Goal: Task Accomplishment & Management: Manage account settings

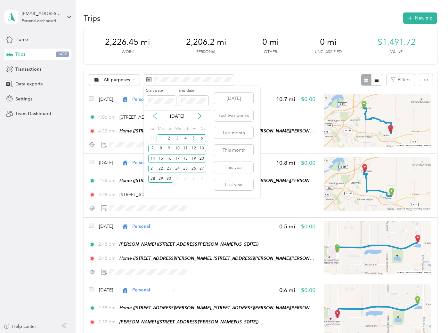
click at [156, 113] on div "Apr 2024" at bounding box center [177, 116] width 67 height 12
click at [157, 116] on icon at bounding box center [155, 116] width 6 height 6
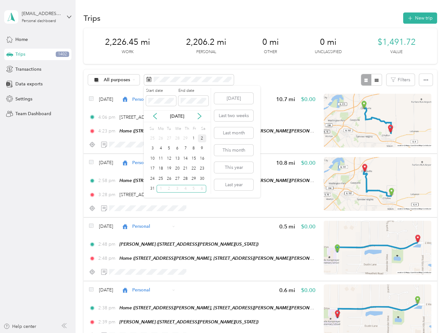
click at [198, 138] on div "2" at bounding box center [202, 138] width 8 height 8
click at [196, 136] on div "1" at bounding box center [193, 138] width 8 height 8
click at [195, 137] on div "1" at bounding box center [193, 138] width 8 height 8
click at [191, 138] on div "1" at bounding box center [193, 138] width 8 height 8
click at [193, 138] on div "1" at bounding box center [193, 138] width 8 height 8
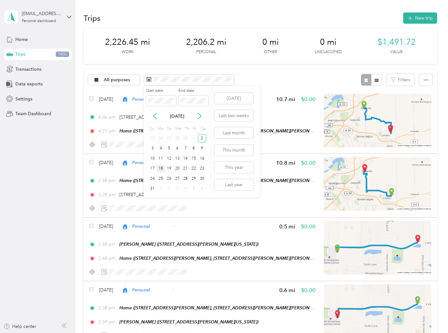
click at [161, 165] on div "18" at bounding box center [161, 169] width 8 height 8
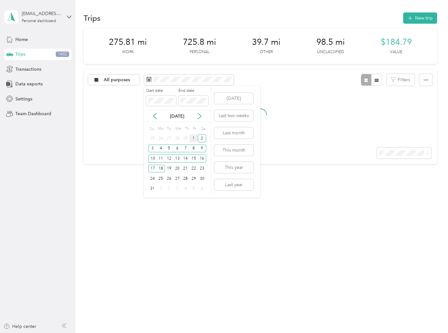
click at [196, 140] on div "1" at bounding box center [193, 138] width 8 height 8
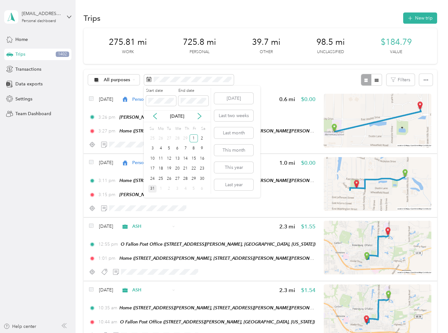
click at [154, 188] on div "31" at bounding box center [152, 189] width 8 height 8
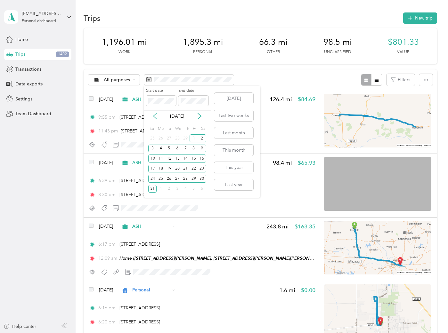
click at [154, 116] on icon at bounding box center [155, 116] width 6 height 6
click at [186, 138] on div "1" at bounding box center [185, 138] width 8 height 8
click at [184, 178] on div "29" at bounding box center [185, 179] width 8 height 8
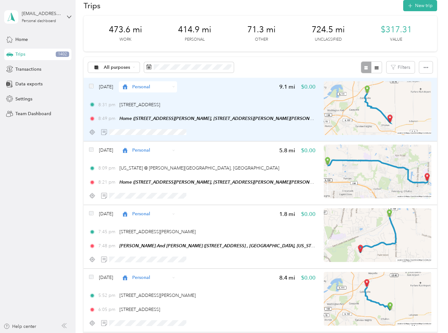
scroll to position [35, 0]
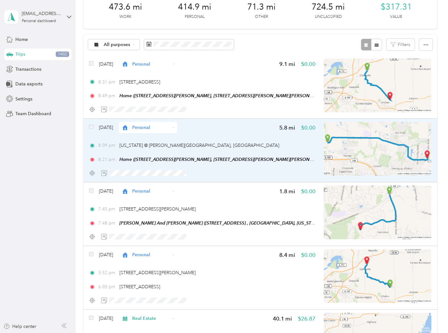
click at [358, 155] on img at bounding box center [378, 149] width 108 height 54
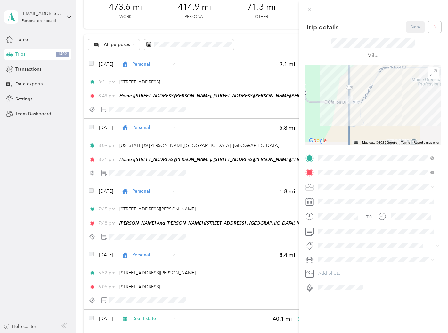
drag, startPoint x: 355, startPoint y: 76, endPoint x: 350, endPoint y: 123, distance: 47.6
click at [350, 123] on div at bounding box center [373, 105] width 136 height 80
click at [58, 173] on div "Trip details Save This trip cannot be edited because it is either under review,…" at bounding box center [224, 166] width 448 height 333
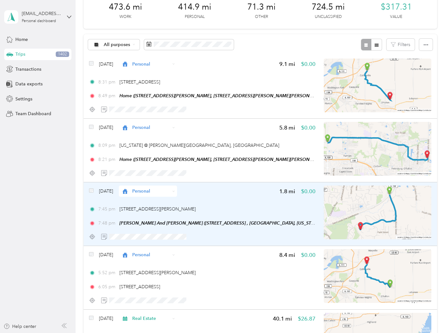
click at [249, 211] on div "7:45 pm 1800 S Morrison Ave, Caseyville, IL 62232, USA" at bounding box center [202, 209] width 226 height 7
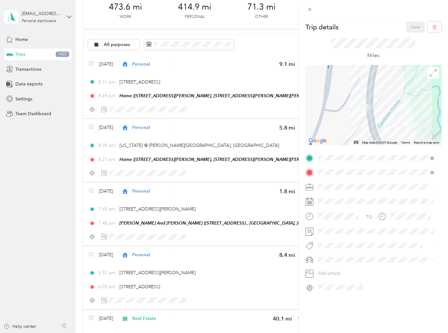
drag, startPoint x: 347, startPoint y: 87, endPoint x: 393, endPoint y: 126, distance: 60.7
click at [393, 126] on div at bounding box center [373, 105] width 136 height 80
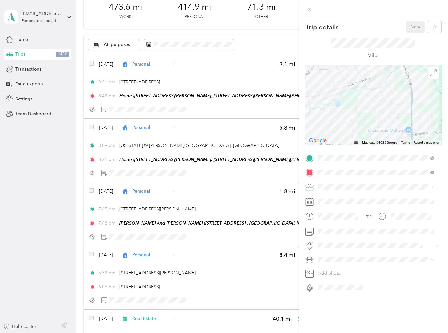
drag, startPoint x: 390, startPoint y: 122, endPoint x: 415, endPoint y: 65, distance: 61.9
click at [415, 65] on div at bounding box center [373, 105] width 136 height 80
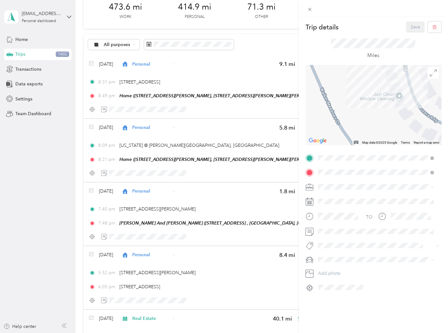
click at [63, 190] on div "Trip details Save This trip cannot be edited because it is either under review,…" at bounding box center [224, 166] width 448 height 333
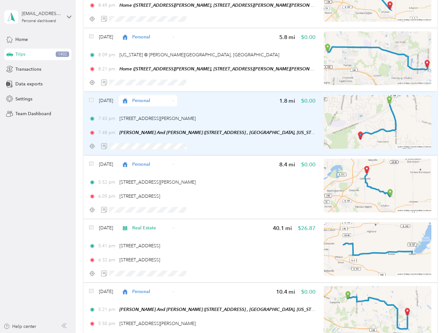
scroll to position [142, 0]
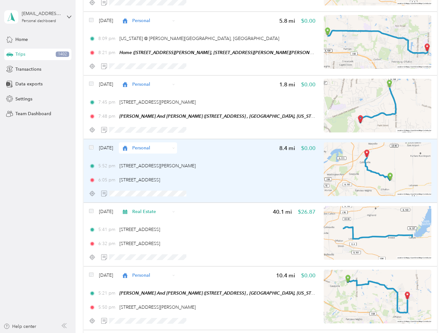
click at [241, 166] on div "5:52 pm 7 Hill St, O'Fallon, IL 62269, USA" at bounding box center [202, 166] width 226 height 7
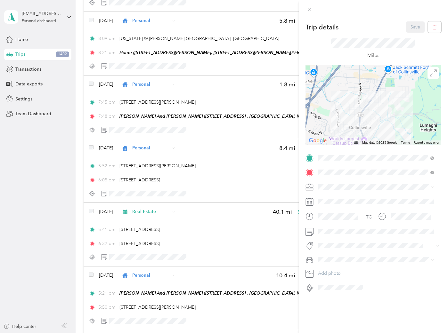
drag, startPoint x: 420, startPoint y: 84, endPoint x: 398, endPoint y: 123, distance: 44.9
click at [398, 123] on div at bounding box center [373, 105] width 136 height 80
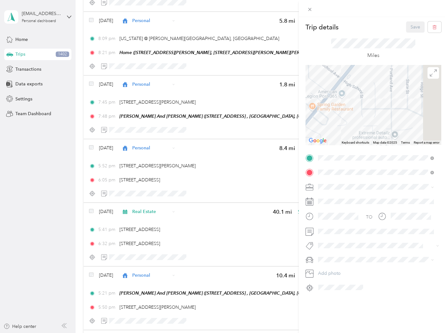
drag, startPoint x: 405, startPoint y: 86, endPoint x: 310, endPoint y: 47, distance: 102.5
click at [313, 50] on div "Trip details Save This trip cannot be edited because it is either under review,…" at bounding box center [373, 156] width 136 height 271
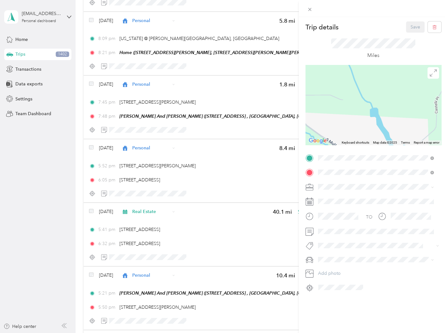
drag, startPoint x: 354, startPoint y: 121, endPoint x: 378, endPoint y: 57, distance: 68.8
click at [377, 58] on div "Trip details Save This trip cannot be edited because it is either under review,…" at bounding box center [373, 156] width 136 height 271
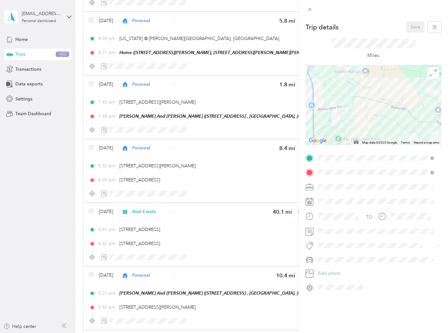
drag, startPoint x: 369, startPoint y: 122, endPoint x: 351, endPoint y: 71, distance: 54.6
click at [351, 71] on div at bounding box center [373, 105] width 136 height 80
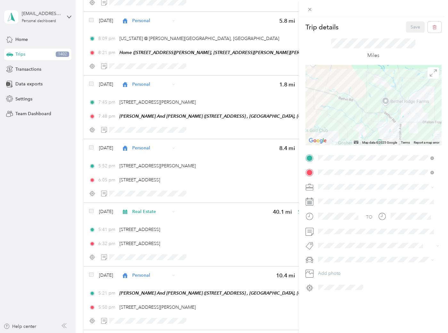
drag, startPoint x: 408, startPoint y: 97, endPoint x: 330, endPoint y: 84, distance: 78.6
click at [330, 84] on div at bounding box center [373, 105] width 136 height 80
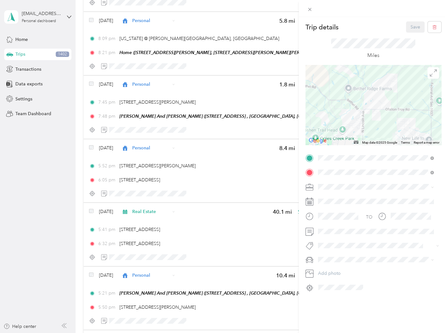
drag, startPoint x: 382, startPoint y: 100, endPoint x: 362, endPoint y: 75, distance: 31.7
click at [362, 75] on div at bounding box center [373, 105] width 136 height 80
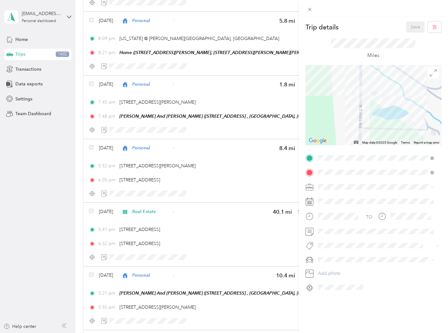
drag, startPoint x: 401, startPoint y: 98, endPoint x: 366, endPoint y: 100, distance: 35.6
click at [366, 100] on div at bounding box center [373, 105] width 136 height 80
click at [17, 219] on div "Trip details Save This trip cannot be edited because it is either under review,…" at bounding box center [224, 166] width 448 height 333
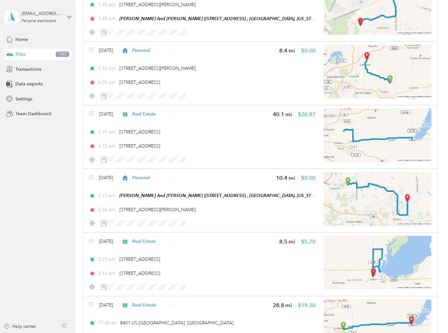
scroll to position [249, 0]
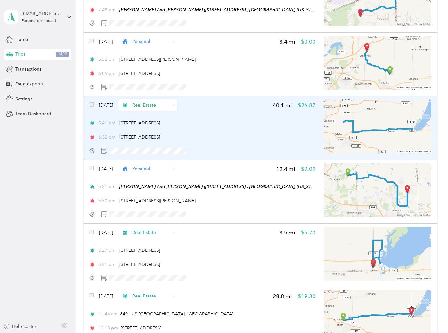
click at [162, 106] on span "Real Estate" at bounding box center [150, 105] width 37 height 7
click at [236, 129] on div "5:41 pm 1131 Mulliken St, Carlyle, IL 62231, USA 6:32 pm 1205 Vandalia St, Coll…" at bounding box center [202, 130] width 226 height 21
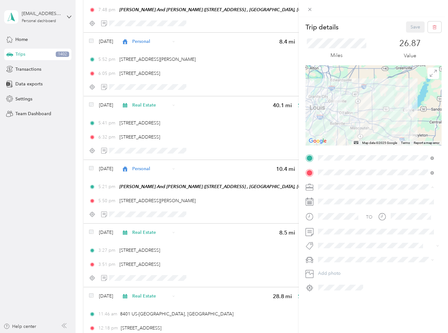
click at [336, 222] on li "JMF Rental" at bounding box center [376, 220] width 120 height 11
click at [346, 180] on span "1131 Mulliken" at bounding box center [337, 182] width 25 height 6
click at [414, 29] on button "Save" at bounding box center [415, 26] width 19 height 11
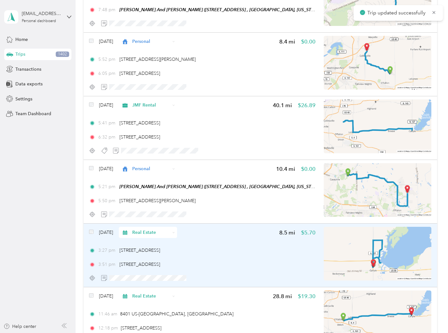
click at [214, 243] on div "Feb 29, 2024 Real Estate 8.5 mi $5.70 3:27 pm 1131 Mulliken St, Carlyle, IL 622…" at bounding box center [202, 255] width 226 height 57
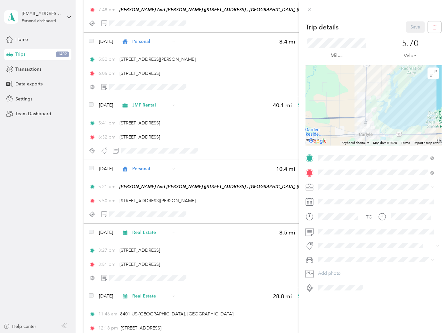
click at [335, 218] on span "JMF Rental" at bounding box center [331, 220] width 22 height 5
click at [334, 179] on button "1131 Mulliken" at bounding box center [337, 181] width 34 height 8
click at [406, 27] on button "Save" at bounding box center [415, 26] width 19 height 11
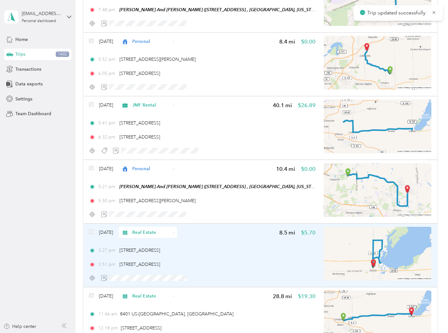
click at [215, 259] on div "3:27 pm 1131 Mulliken St, Carlyle, IL 62231, USA 3:51 pm 1131 Mulliken St, Carl…" at bounding box center [202, 257] width 226 height 21
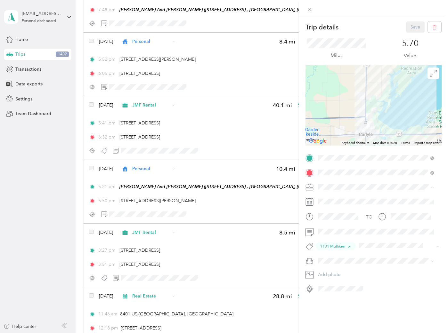
click at [336, 221] on div "JMF Rental" at bounding box center [372, 220] width 104 height 7
click at [379, 33] on div "Miles 5.70 Value" at bounding box center [373, 49] width 136 height 33
click at [309, 8] on icon at bounding box center [309, 9] width 5 height 5
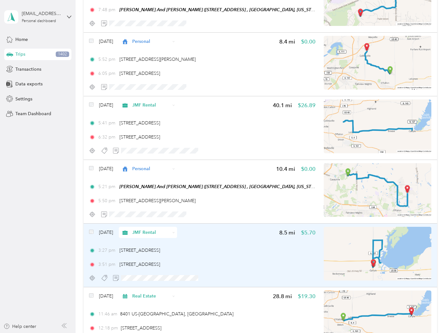
click at [229, 265] on div "3:51 pm 1131 Mulliken St, Carlyle, IL 62231, USA" at bounding box center [202, 264] width 226 height 7
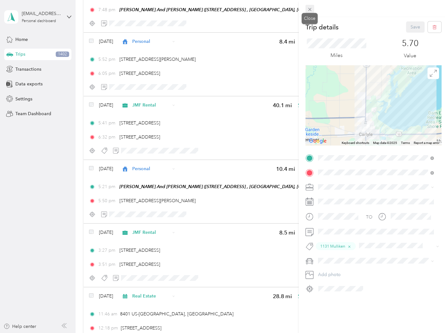
click at [311, 10] on icon at bounding box center [309, 9] width 5 height 5
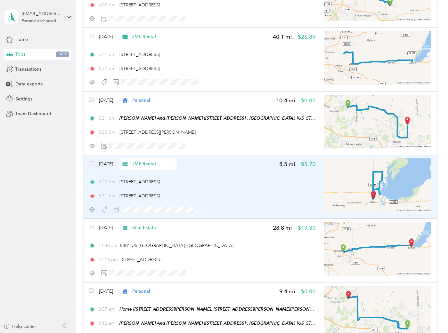
scroll to position [355, 0]
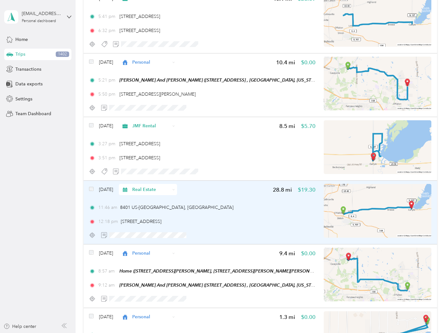
click at [237, 219] on div "12:18 pm 1131 Mulliken St, Carlyle, IL 62231, USA" at bounding box center [202, 221] width 226 height 7
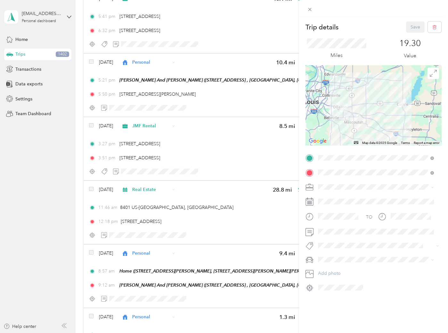
click at [335, 181] on span "1131 Mulliken" at bounding box center [337, 182] width 25 height 6
click at [334, 221] on div "JMF Rental" at bounding box center [375, 220] width 111 height 7
click at [411, 31] on button "Save" at bounding box center [415, 26] width 19 height 11
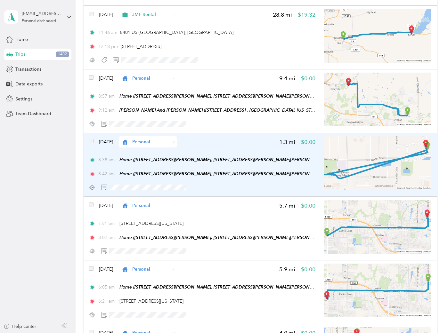
scroll to position [569, 0]
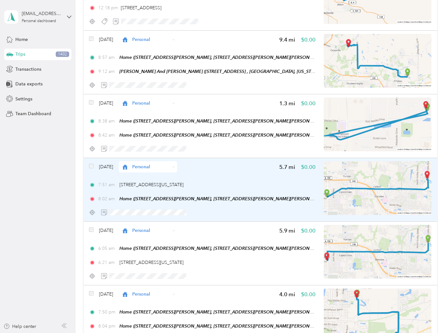
click at [246, 182] on div "7:51 am 5917 N Illinois St, Fairview Heights, IL 62208, USA" at bounding box center [202, 184] width 226 height 7
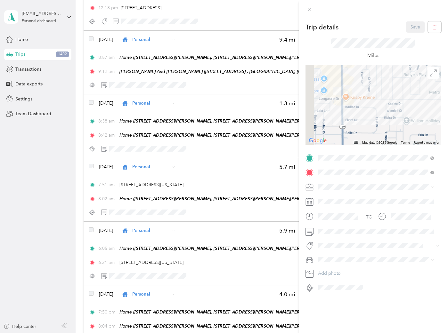
drag, startPoint x: 325, startPoint y: 111, endPoint x: 395, endPoint y: 112, distance: 70.1
click at [395, 112] on div at bounding box center [373, 105] width 136 height 80
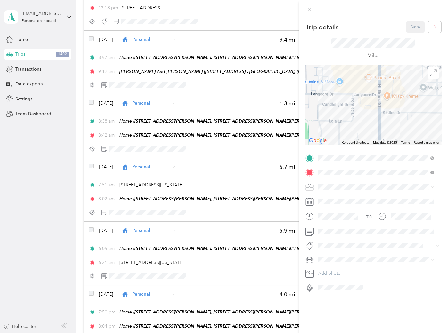
click at [69, 199] on div "Trip details Save This trip cannot be edited because it is either under review,…" at bounding box center [224, 166] width 448 height 333
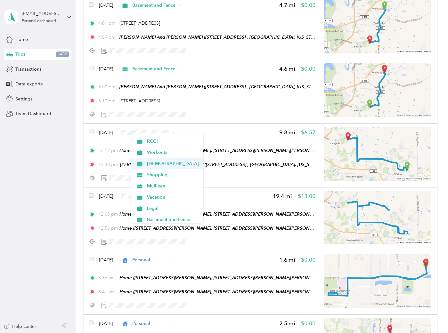
scroll to position [179, 0]
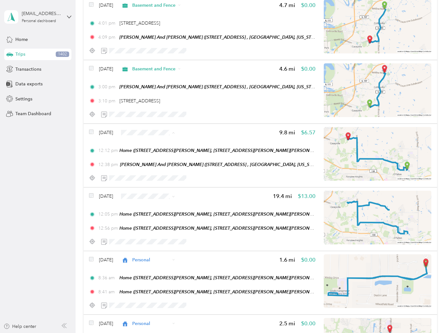
click at [185, 218] on span "Basement and Fence" at bounding box center [173, 217] width 52 height 7
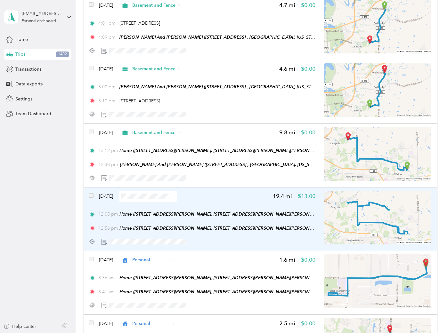
click at [228, 192] on div "Feb 27, 2024 19.4 mi $13.00" at bounding box center [202, 196] width 226 height 11
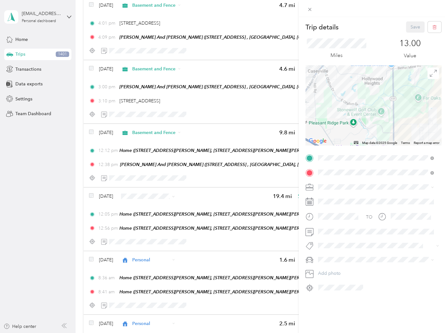
drag, startPoint x: 355, startPoint y: 88, endPoint x: 360, endPoint y: 133, distance: 44.7
click at [360, 133] on div at bounding box center [373, 105] width 136 height 80
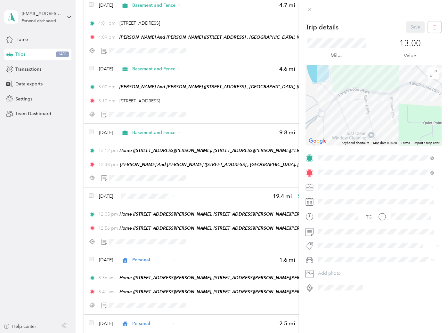
drag, startPoint x: 377, startPoint y: 92, endPoint x: 380, endPoint y: 121, distance: 29.0
click at [380, 121] on div at bounding box center [373, 105] width 136 height 80
click at [42, 212] on div "Trip details Save This trip cannot be edited because it is either under review,…" at bounding box center [224, 166] width 448 height 333
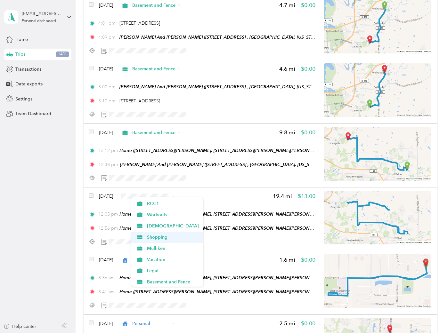
scroll to position [179, 0]
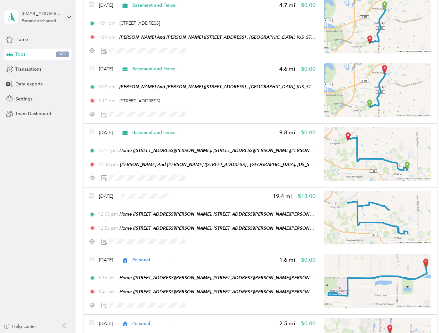
click at [167, 279] on span "Basement and Fence" at bounding box center [173, 281] width 52 height 7
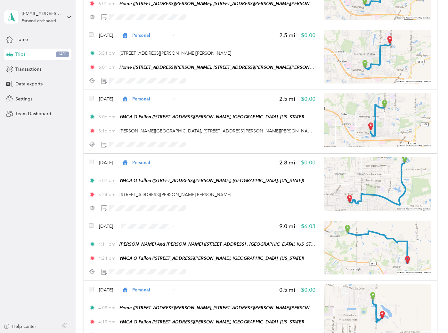
scroll to position [2169, 0]
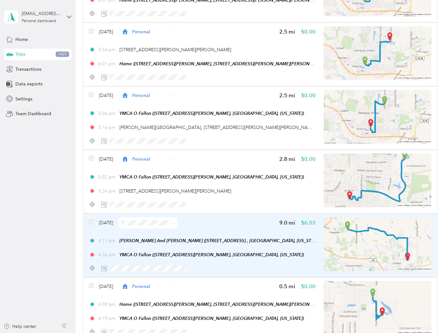
click at [165, 219] on span at bounding box center [148, 222] width 58 height 11
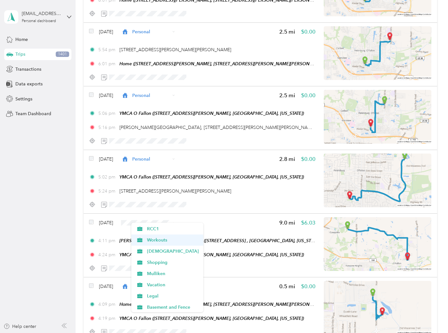
scroll to position [179, 0]
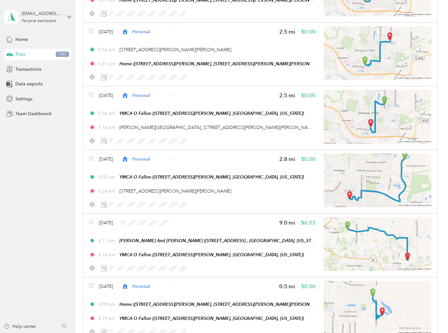
click at [180, 304] on span "Basement and Fence" at bounding box center [173, 307] width 52 height 7
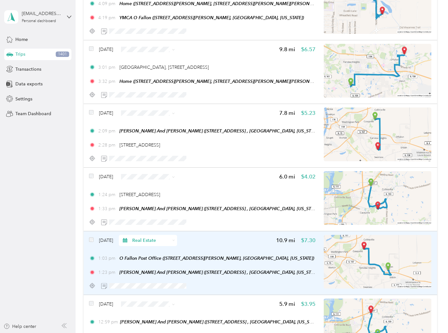
scroll to position [2489, 0]
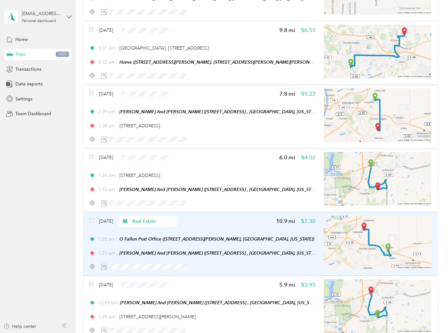
click at [244, 216] on div "Feb 26, 2024 Real Estate 10.9 mi $7.30" at bounding box center [202, 221] width 226 height 11
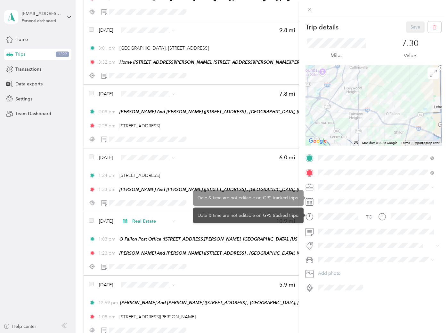
click at [335, 183] on span at bounding box center [378, 187] width 125 height 10
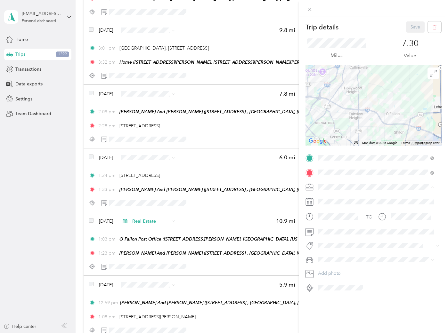
click at [336, 236] on ol "Work Personal JMF Rental ASH SBE PPP Real Estate Airbnb Other Charity Medical M…" at bounding box center [376, 238] width 120 height 90
click at [343, 195] on button "113 S. Donk" at bounding box center [335, 194] width 30 height 8
click at [411, 25] on button "Save" at bounding box center [415, 26] width 19 height 11
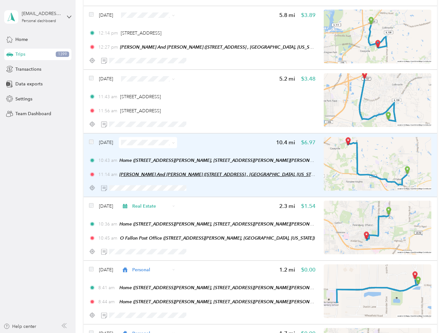
scroll to position [2881, 0]
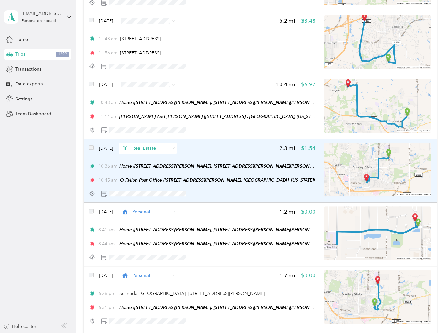
click at [242, 146] on div "Feb 26, 2024 Real Estate 2.3 mi $1.54 10:36 am Home (932 Saint Nicholas Drive, …" at bounding box center [202, 171] width 226 height 57
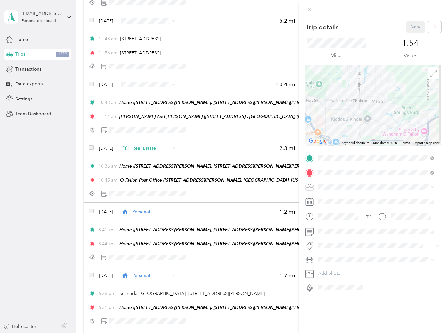
click at [327, 233] on div "ASH" at bounding box center [375, 231] width 111 height 7
click at [340, 194] on span "113 S. Donk" at bounding box center [335, 194] width 21 height 6
click at [408, 26] on button "Save" at bounding box center [415, 26] width 19 height 11
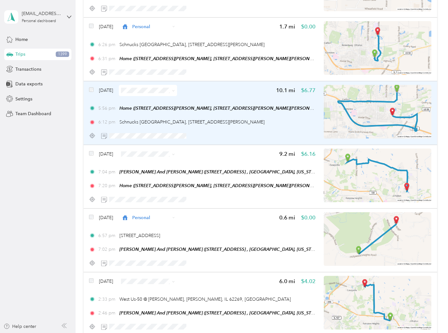
scroll to position [3165, 0]
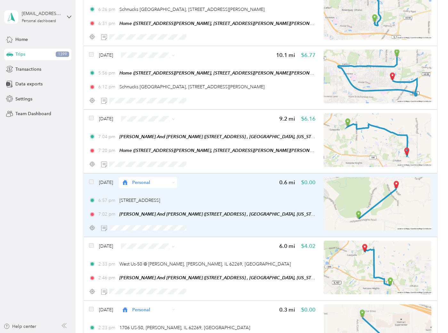
click at [249, 185] on div "Feb 24, 2024 Personal 0.6 mi $0.00 6:57 pm 457 Hollywood Heights Rd, Caseyville…" at bounding box center [202, 205] width 226 height 57
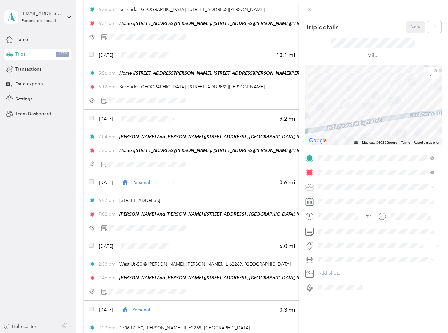
click at [31, 248] on div "Trip details Save This trip cannot be edited because it is either under review,…" at bounding box center [224, 166] width 448 height 333
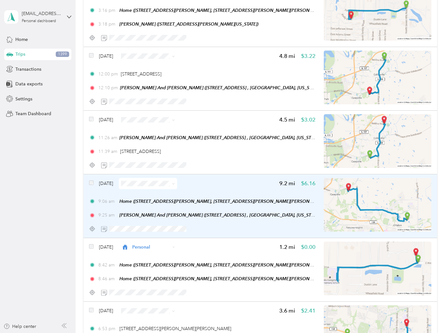
scroll to position [3876, 0]
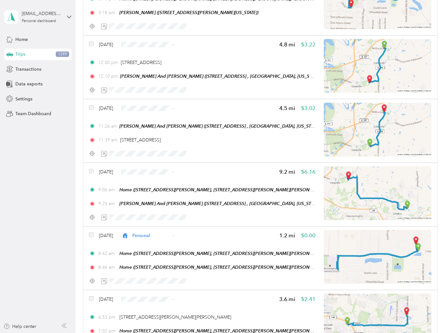
click at [26, 189] on aside "jmf.rental.properties@gmail.com Personal dashboard Home Trips 1399 Transactions…" at bounding box center [38, 166] width 76 height 333
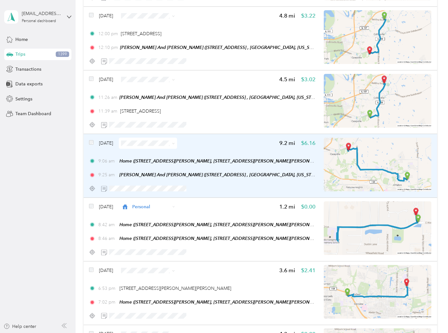
scroll to position [4090, 0]
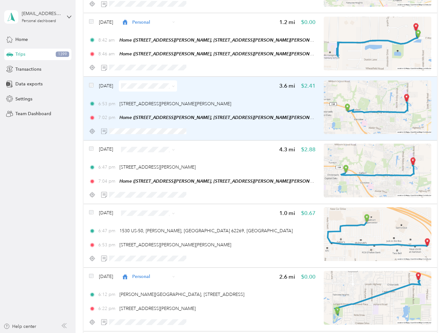
click at [357, 113] on img at bounding box center [378, 107] width 108 height 54
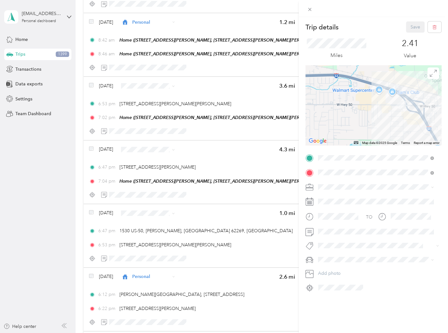
click at [17, 180] on div "Trip details Save This trip cannot be edited because it is either under review,…" at bounding box center [224, 166] width 448 height 333
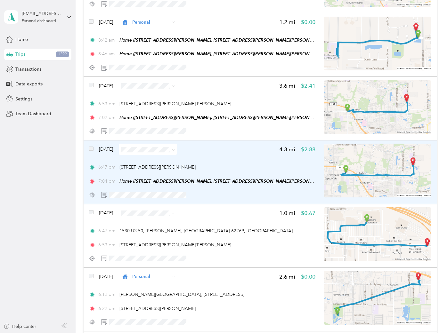
click at [253, 147] on div "Feb 22, 2024 4.3 mi $2.88 6:47 pm 1574 W Hwy 50, O'Fallon, IL 62269, USA 7:04 p…" at bounding box center [202, 172] width 226 height 57
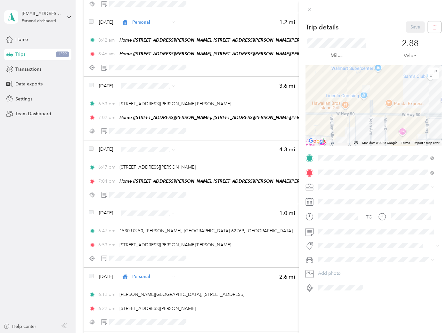
drag, startPoint x: 323, startPoint y: 98, endPoint x: 366, endPoint y: 107, distance: 43.1
click at [366, 107] on div at bounding box center [373, 105] width 136 height 80
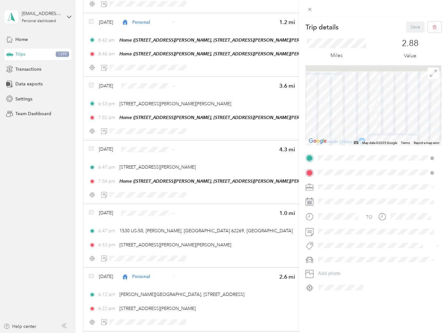
drag, startPoint x: 376, startPoint y: 80, endPoint x: 379, endPoint y: 136, distance: 56.7
click at [379, 136] on div at bounding box center [373, 105] width 136 height 80
click at [42, 189] on div "Trip details Save This trip cannot be edited because it is either under review,…" at bounding box center [224, 166] width 448 height 333
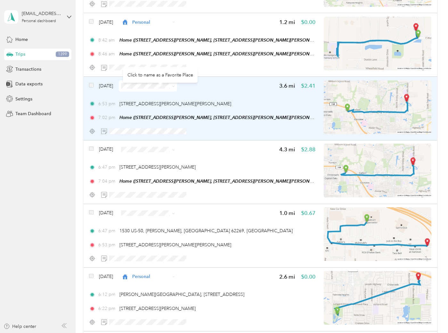
click at [246, 88] on div "Feb 22, 2024 3.6 mi $2.41 6:53 pm 124 Hartman Ln, O'Fallon, IL 62269, USA 7:02 …" at bounding box center [202, 108] width 226 height 57
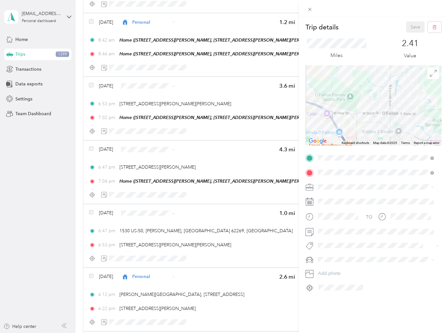
click at [329, 218] on span "JMF Rental" at bounding box center [331, 220] width 22 height 5
click at [337, 180] on span "1131 Mulliken" at bounding box center [337, 182] width 25 height 6
click at [413, 24] on button "Save" at bounding box center [415, 26] width 19 height 11
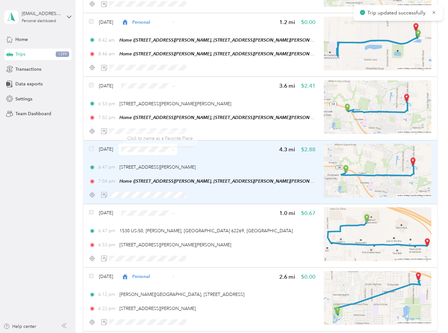
click at [221, 151] on div "Feb 22, 2024 4.3 mi $2.88 6:47 pm 1574 W Hwy 50, O'Fallon, IL 62269, USA 7:04 p…" at bounding box center [202, 172] width 226 height 57
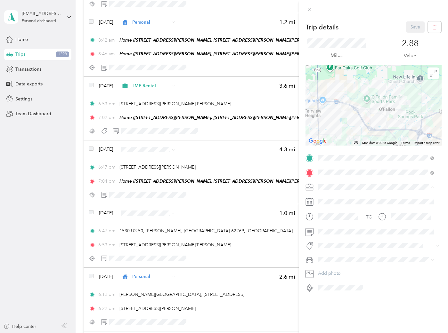
click at [326, 220] on span "JMF Rental" at bounding box center [331, 220] width 22 height 5
click at [335, 181] on span "1131 Mulliken" at bounding box center [337, 182] width 25 height 6
click at [413, 26] on button "Save" at bounding box center [415, 26] width 19 height 11
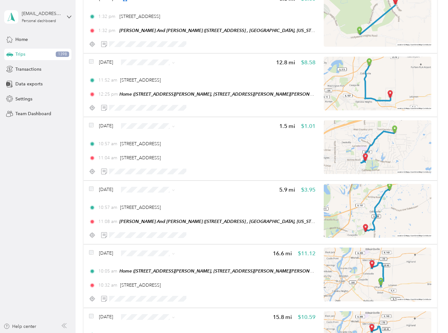
scroll to position [4623, 0]
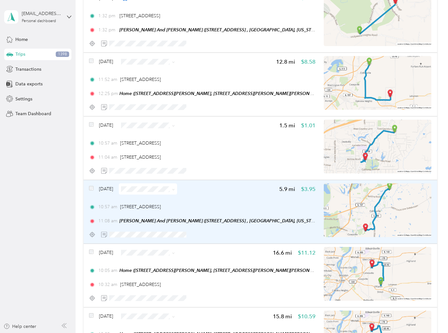
click at [231, 184] on div "Feb 22, 2024 5.9 mi $3.95 10:57 am 732 Lake Ave, Collinsville, IL 62234, USA 11…" at bounding box center [202, 211] width 226 height 57
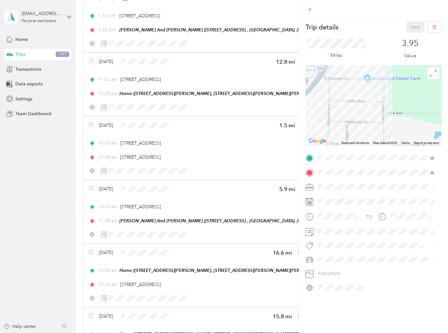
drag, startPoint x: 367, startPoint y: 83, endPoint x: 405, endPoint y: 124, distance: 56.2
click at [405, 124] on div at bounding box center [373, 105] width 136 height 80
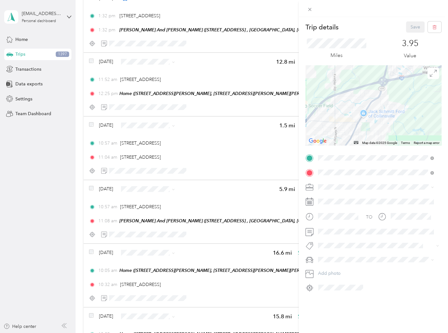
drag, startPoint x: 354, startPoint y: 129, endPoint x: 383, endPoint y: 109, distance: 35.4
click at [383, 110] on div at bounding box center [373, 105] width 136 height 80
click at [61, 223] on div "Trip details Save This trip cannot be edited because it is either under review,…" at bounding box center [224, 166] width 448 height 333
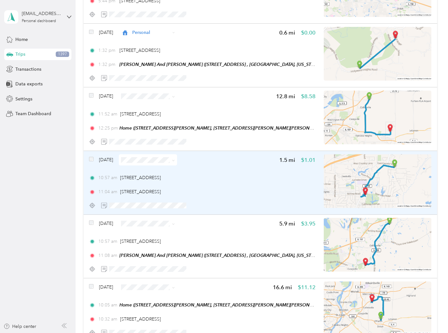
scroll to position [4588, 0]
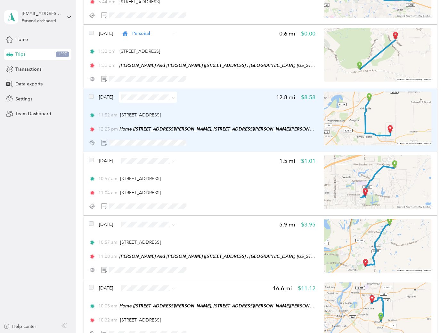
click at [353, 101] on img at bounding box center [378, 119] width 108 height 54
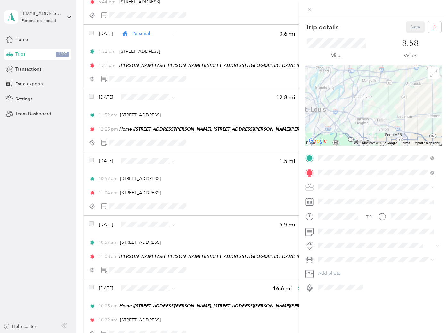
click at [370, 97] on div at bounding box center [373, 105] width 136 height 80
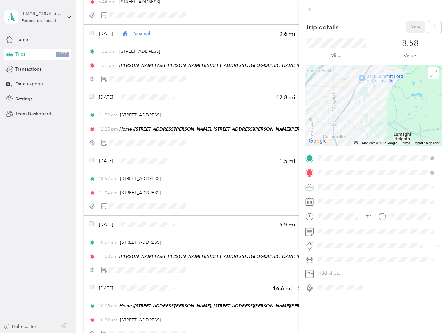
drag, startPoint x: 354, startPoint y: 85, endPoint x: 360, endPoint y: 127, distance: 42.4
click at [360, 127] on div at bounding box center [373, 105] width 136 height 80
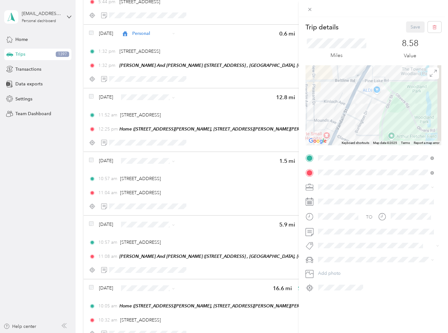
drag, startPoint x: 378, startPoint y: 86, endPoint x: 373, endPoint y: 130, distance: 44.1
click at [373, 130] on div at bounding box center [373, 105] width 136 height 80
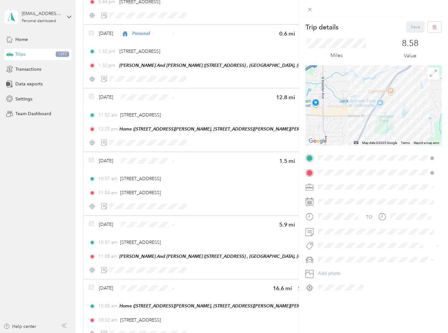
click at [42, 184] on div "Trip details Save This trip cannot be edited because it is either under review,…" at bounding box center [224, 166] width 448 height 333
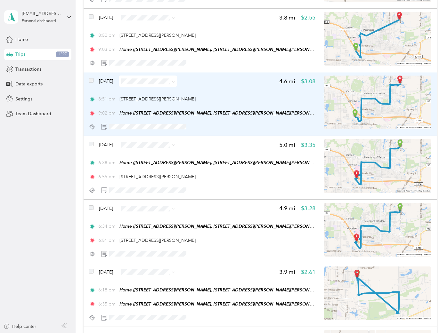
scroll to position [5050, 0]
click at [242, 81] on div "Feb 21, 2024 4.6 mi $3.08 8:51 pm 1179 Central Park Dr, O'Fallon, IL 62269, USA…" at bounding box center [202, 103] width 226 height 57
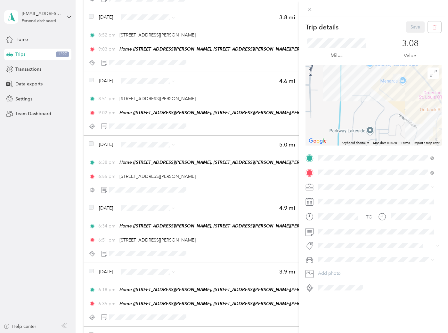
click at [51, 148] on div "Trip details Save This trip cannot be edited because it is either under review,…" at bounding box center [224, 166] width 448 height 333
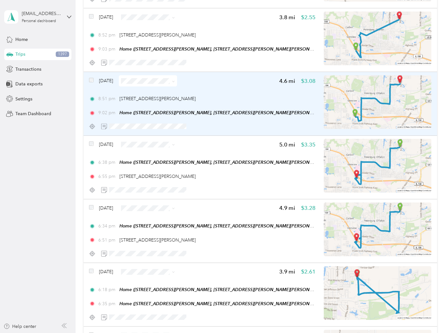
click at [229, 80] on div "Feb 21, 2024 4.6 mi $3.08 8:51 pm 1179 Central Park Dr, O'Fallon, IL 62269, USA…" at bounding box center [202, 103] width 226 height 57
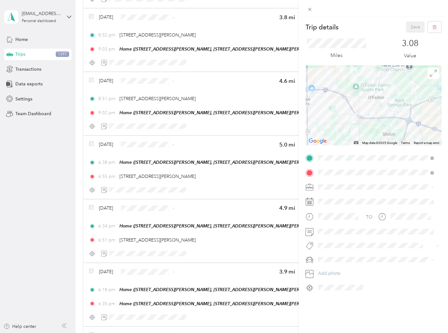
click at [333, 228] on li "ASH" at bounding box center [376, 231] width 120 height 11
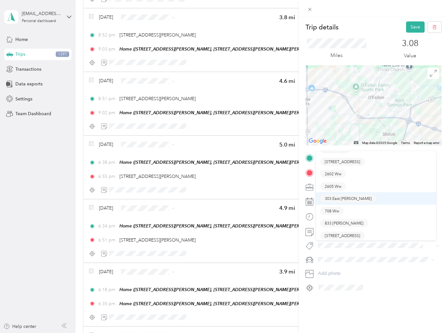
scroll to position [58, 0]
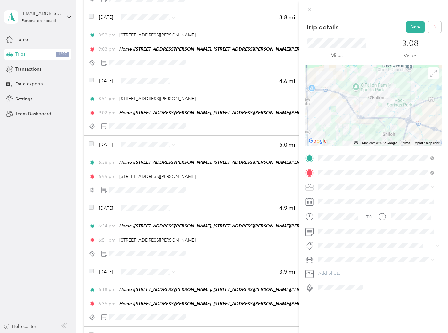
click at [344, 185] on span "303 East [PERSON_NAME]" at bounding box center [348, 184] width 47 height 6
click at [412, 27] on button "Save" at bounding box center [415, 26] width 19 height 11
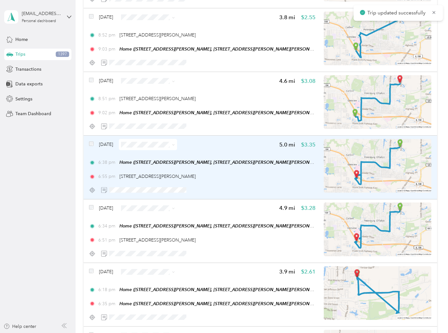
click at [255, 173] on div "6:55 pm 1412 Central Park Cir, O'Fallon, IL 62269, USA" at bounding box center [202, 176] width 226 height 7
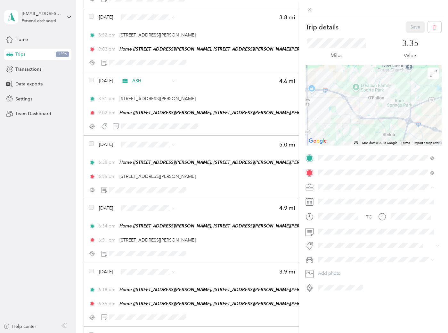
click at [353, 230] on div "ASH" at bounding box center [375, 232] width 111 height 7
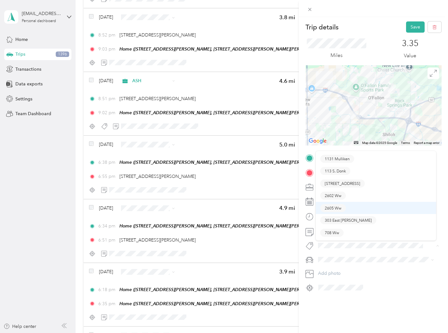
scroll to position [22, 0]
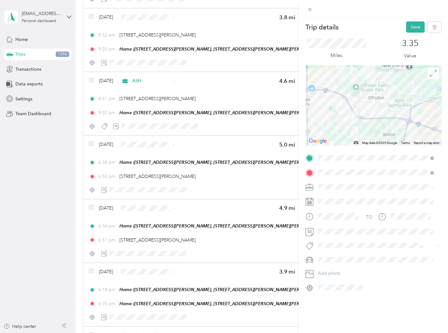
click at [350, 218] on span "303 East [PERSON_NAME]" at bounding box center [348, 221] width 47 height 6
click at [406, 25] on button "Save" at bounding box center [415, 26] width 19 height 11
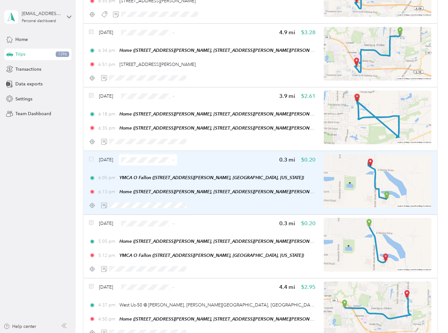
scroll to position [5228, 0]
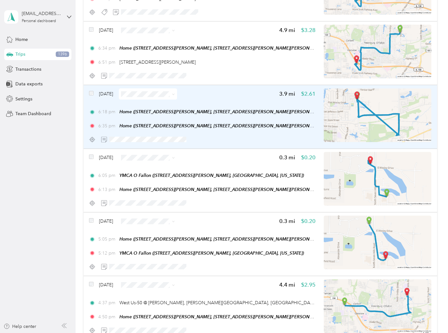
click at [238, 88] on div "Feb 21, 2024 3.9 mi $2.61 6:18 pm Home (932 Saint Nicholas Drive, 932 Saint Nic…" at bounding box center [202, 116] width 226 height 57
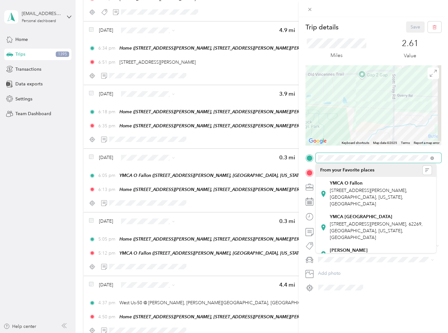
drag, startPoint x: 371, startPoint y: 106, endPoint x: 286, endPoint y: 95, distance: 84.9
click at [286, 95] on div "Trip details Save This trip cannot be edited because it is either under review,…" at bounding box center [224, 166] width 448 height 333
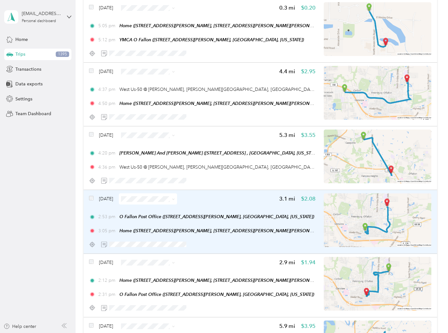
scroll to position [5476, 0]
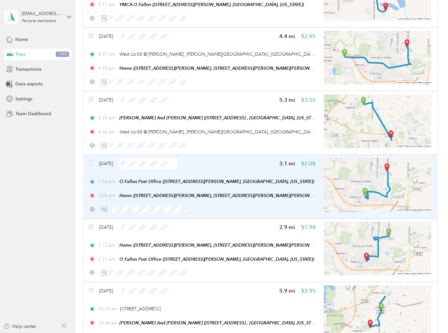
click at [237, 158] on div "Feb 21, 2024 3.1 mi $2.08" at bounding box center [202, 163] width 226 height 11
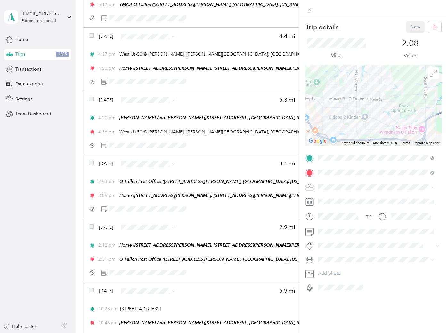
click at [328, 230] on span "ASH" at bounding box center [324, 229] width 9 height 5
click at [335, 194] on button "113 S. Donk" at bounding box center [335, 194] width 30 height 8
click at [408, 27] on button "Save" at bounding box center [415, 26] width 19 height 11
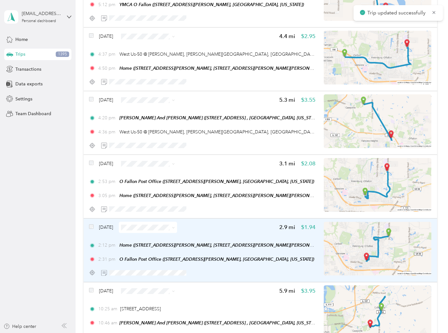
click at [223, 222] on div "Feb 21, 2024 2.9 mi $1.94" at bounding box center [202, 227] width 226 height 11
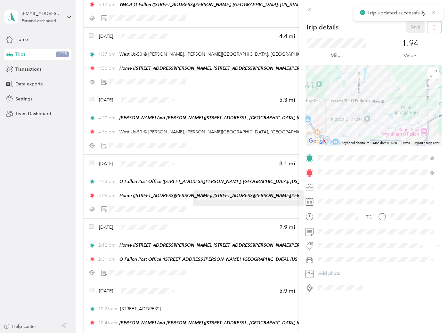
click at [345, 183] on span at bounding box center [378, 187] width 125 height 10
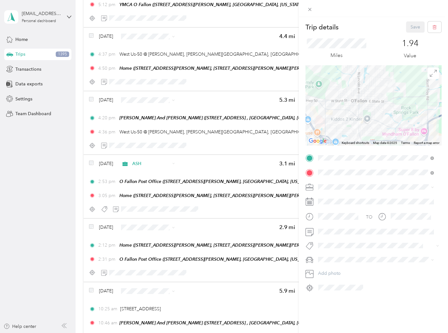
click at [331, 230] on div "ASH" at bounding box center [375, 229] width 111 height 7
click at [338, 193] on span "113 S. Donk" at bounding box center [335, 194] width 21 height 6
click at [409, 28] on button "Save" at bounding box center [415, 26] width 19 height 11
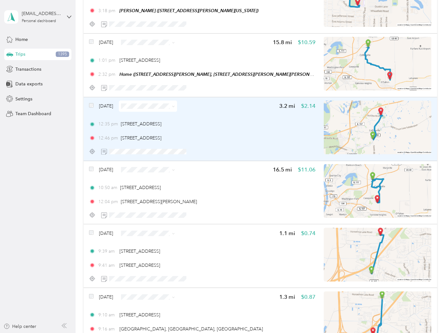
scroll to position [6046, 0]
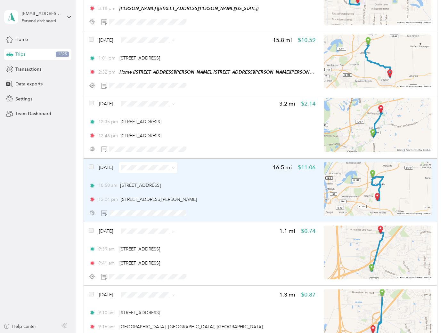
click at [250, 182] on div "10:50 am 101 United Dr Suite 148, Collinsville, IL 62234, USA" at bounding box center [202, 185] width 226 height 7
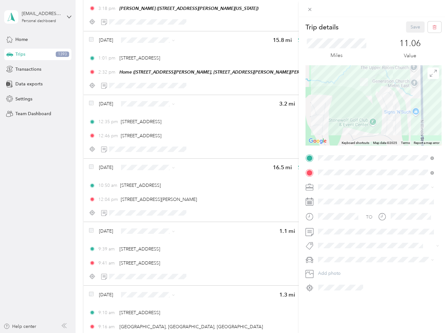
drag, startPoint x: 375, startPoint y: 95, endPoint x: 367, endPoint y: 122, distance: 27.8
click at [367, 122] on div at bounding box center [373, 105] width 136 height 80
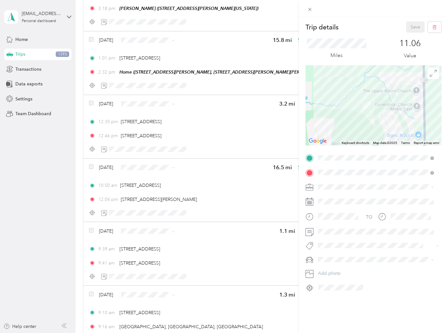
drag, startPoint x: 418, startPoint y: 109, endPoint x: 399, endPoint y: 105, distance: 19.3
click at [399, 105] on div at bounding box center [373, 105] width 136 height 80
click at [48, 197] on div "Trip details Save This trip cannot be edited because it is either under review,…" at bounding box center [224, 166] width 448 height 333
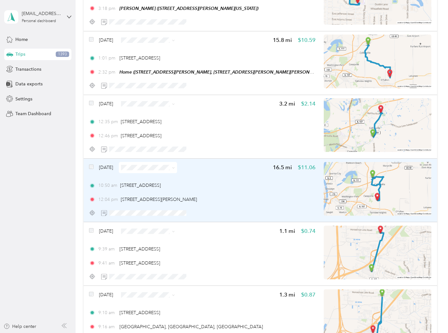
click at [246, 182] on div "10:50 am 101 United Dr Suite 148, Collinsville, IL 62234, USA 12:04 pm 1151 Wil…" at bounding box center [202, 192] width 226 height 21
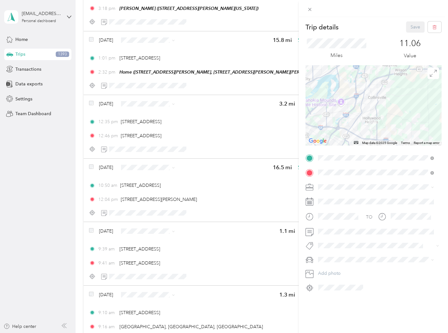
click at [340, 184] on span at bounding box center [378, 187] width 125 height 10
click at [338, 228] on li "ASH" at bounding box center [376, 231] width 120 height 11
click at [331, 249] on span at bounding box center [373, 245] width 115 height 7
click at [336, 196] on li "113 S. Donk" at bounding box center [376, 192] width 120 height 12
click at [413, 24] on button "Save" at bounding box center [415, 26] width 19 height 11
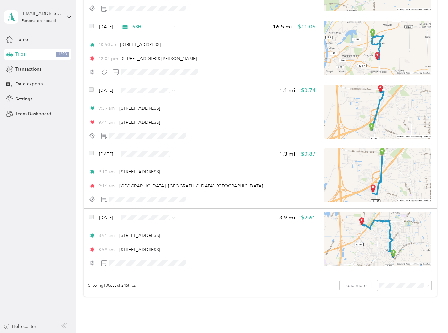
scroll to position [6188, 0]
click at [350, 279] on button "Load more" at bounding box center [355, 284] width 31 height 11
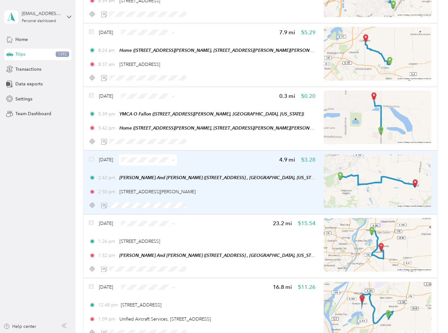
scroll to position [6437, 0]
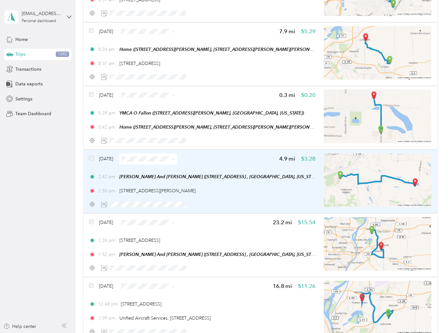
click at [237, 188] on div "2:50 pm 349-309 Bethel Rd, O'Fallon, IL 62269, USA" at bounding box center [202, 191] width 226 height 7
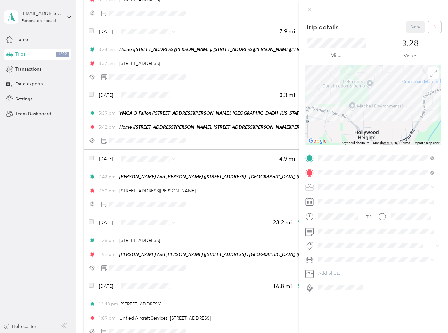
drag, startPoint x: 340, startPoint y: 84, endPoint x: 369, endPoint y: 111, distance: 39.8
click at [369, 111] on div at bounding box center [373, 105] width 136 height 80
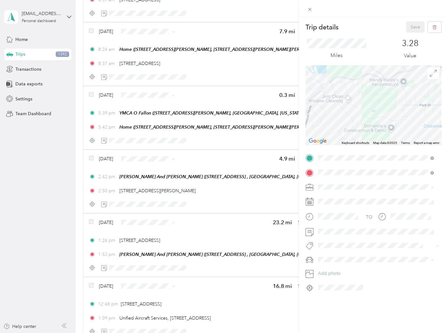
drag, startPoint x: 393, startPoint y: 120, endPoint x: 339, endPoint y: 124, distance: 53.9
click at [340, 124] on div at bounding box center [373, 105] width 136 height 80
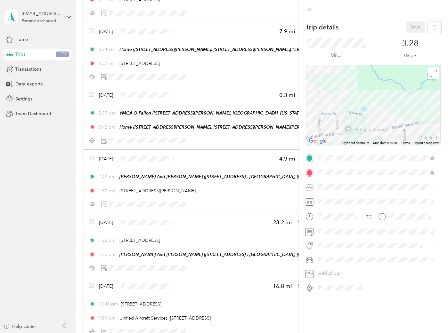
drag, startPoint x: 408, startPoint y: 109, endPoint x: 328, endPoint y: 107, distance: 80.0
click at [325, 106] on div at bounding box center [373, 105] width 136 height 80
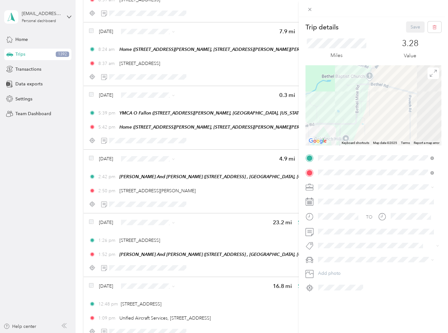
drag, startPoint x: 411, startPoint y: 112, endPoint x: 353, endPoint y: 107, distance: 58.2
click at [353, 107] on div at bounding box center [373, 105] width 136 height 80
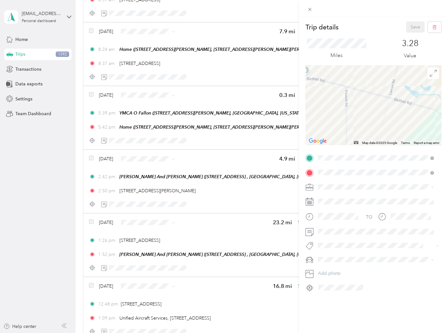
drag, startPoint x: 404, startPoint y: 114, endPoint x: 322, endPoint y: 109, distance: 82.1
click at [324, 109] on div at bounding box center [373, 105] width 136 height 80
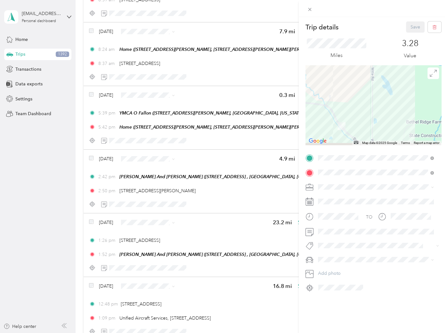
drag, startPoint x: 384, startPoint y: 116, endPoint x: 374, endPoint y: 91, distance: 27.2
click at [374, 91] on div at bounding box center [373, 105] width 136 height 80
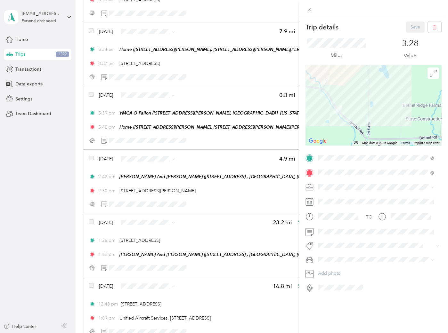
click at [37, 221] on div "Trip details Save This trip cannot be edited because it is either under review,…" at bounding box center [224, 166] width 448 height 333
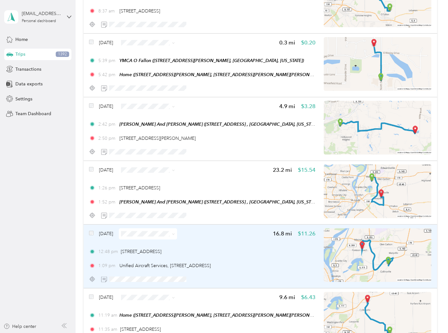
scroll to position [6508, 0]
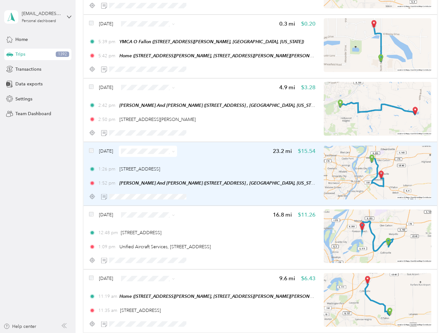
click at [286, 166] on div "1:26 pm 4200 Crescent Industrial Dr, Pontoon Beach, IL 62040, USA" at bounding box center [202, 169] width 226 height 7
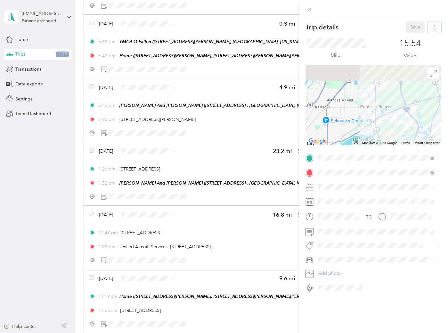
drag, startPoint x: 383, startPoint y: 75, endPoint x: 381, endPoint y: 130, distance: 54.8
click at [383, 133] on div at bounding box center [373, 105] width 136 height 80
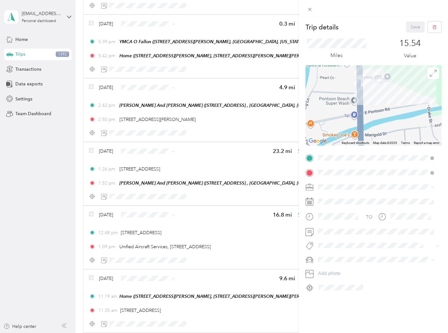
drag, startPoint x: 377, startPoint y: 92, endPoint x: 370, endPoint y: 93, distance: 7.5
click at [370, 93] on div at bounding box center [373, 105] width 136 height 80
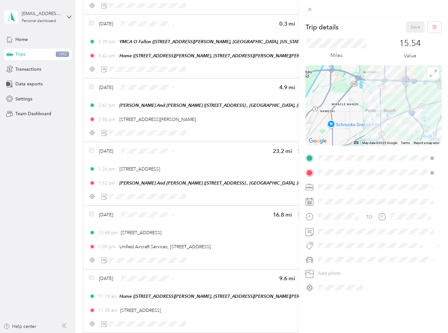
click at [32, 188] on div "Trip details Save This trip cannot be edited because it is either under review,…" at bounding box center [224, 166] width 448 height 333
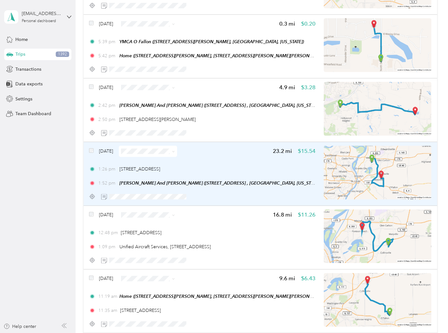
click at [88, 142] on div "Feb 19, 2024 23.2 mi $15.54 1:26 pm 4200 Crescent Industrial Dr, Pontoon Beach,…" at bounding box center [260, 174] width 353 height 64
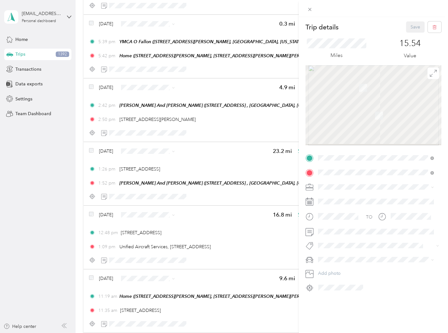
click at [90, 133] on div "Trip details Save This trip cannot be edited because it is either under review,…" at bounding box center [224, 166] width 448 height 333
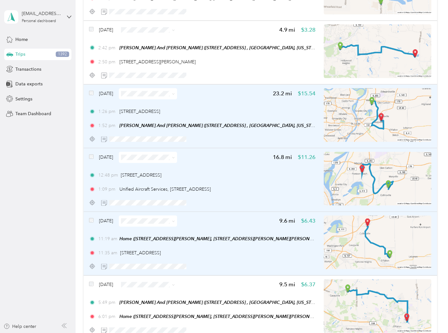
scroll to position [6543, 0]
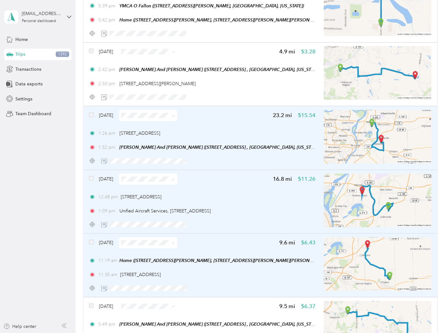
click at [232, 110] on div "Feb 19, 2024 23.2 mi $15.54 1:26 pm 4200 Crescent Industrial Dr, Pontoon Beach,…" at bounding box center [202, 138] width 226 height 57
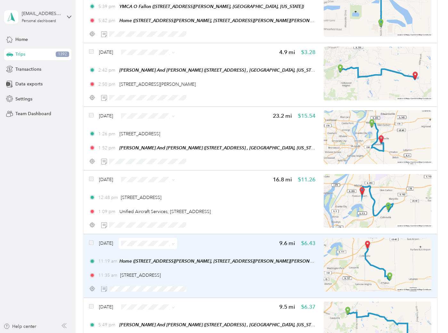
scroll to position [6544, 0]
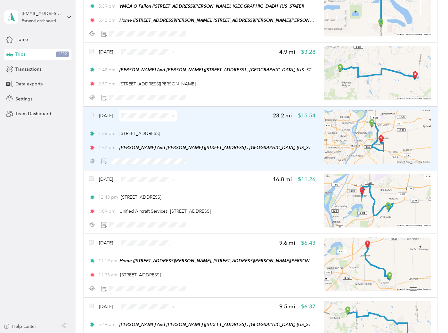
click at [249, 110] on div "Feb 19, 2024 23.2 mi $15.54" at bounding box center [202, 115] width 226 height 11
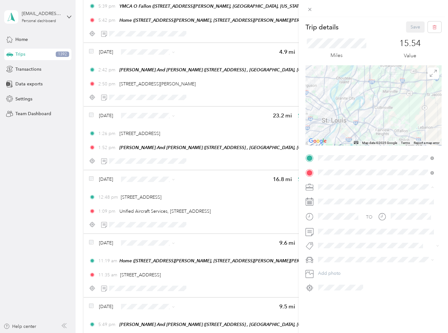
click at [333, 222] on div "JMF Rental" at bounding box center [375, 220] width 111 height 7
click at [336, 183] on button "1131 Mulliken" at bounding box center [337, 182] width 34 height 8
click at [410, 27] on button "Save" at bounding box center [415, 26] width 19 height 11
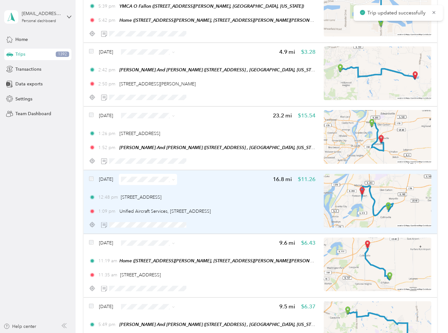
click at [239, 194] on div "12:48 pm 414 Beltline Rd, Collinsville, IL 62234, USA" at bounding box center [202, 197] width 226 height 7
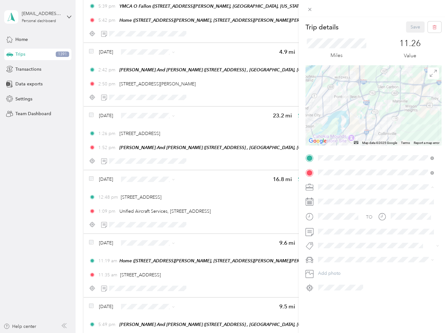
click at [334, 220] on span "JMF Rental" at bounding box center [331, 220] width 22 height 5
click at [333, 181] on span "1131 Mulliken" at bounding box center [337, 182] width 25 height 6
click at [411, 30] on button "Save" at bounding box center [415, 26] width 19 height 11
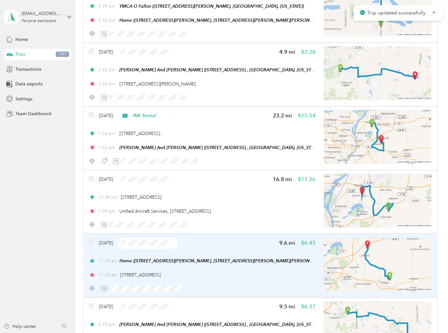
click at [207, 237] on div "Feb 19, 2024 9.6 mi $6.43" at bounding box center [202, 242] width 226 height 11
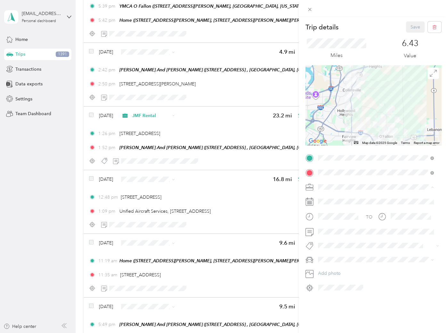
click at [332, 221] on div "JMF Rental" at bounding box center [375, 220] width 111 height 7
click at [335, 181] on span "1131 Mulliken" at bounding box center [337, 182] width 25 height 6
click at [408, 20] on div "Trip details Save This trip cannot be edited because it is either under review,…" at bounding box center [373, 183] width 149 height 333
click at [410, 25] on button "Save" at bounding box center [415, 26] width 19 height 11
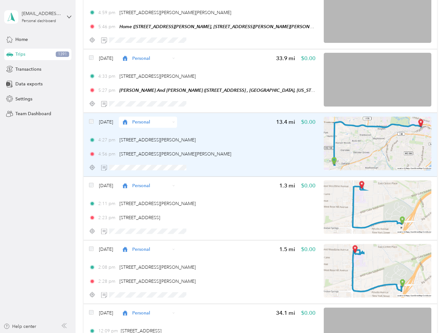
scroll to position [6935, 0]
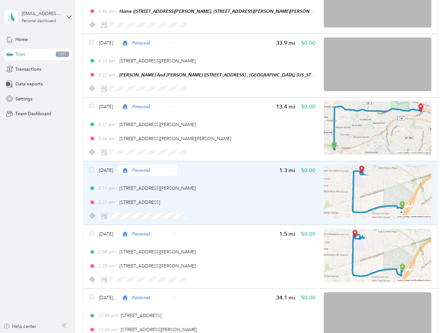
click at [253, 190] on div "Feb 18, 2024 Personal 1.3 mi $0.00 2:11 pm 10200 Big Bend Rd, St. Louis, MO 631…" at bounding box center [202, 193] width 226 height 57
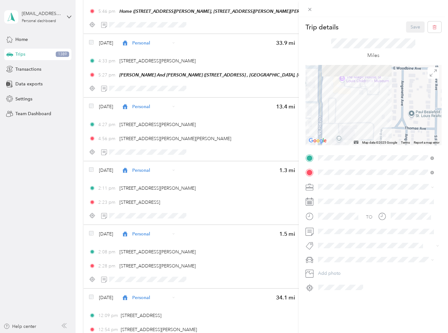
drag, startPoint x: 359, startPoint y: 91, endPoint x: 363, endPoint y: 142, distance: 51.1
click at [367, 147] on div "Trip details Save This trip cannot be edited because it is either under review,…" at bounding box center [373, 156] width 136 height 271
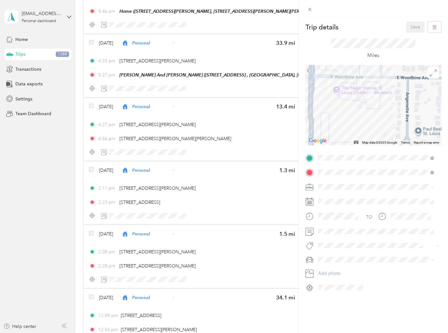
click at [46, 222] on div "Trip details Save This trip cannot be edited because it is either under review,…" at bounding box center [224, 166] width 448 height 333
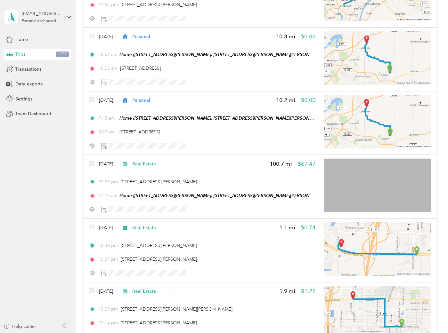
scroll to position [7326, 0]
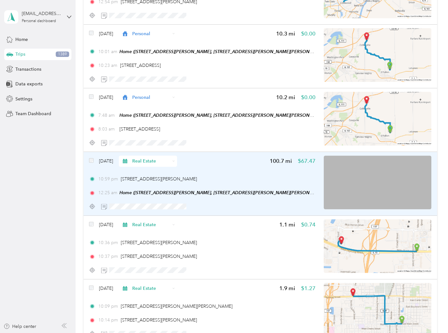
click at [255, 156] on div "Feb 17, 2024 Real Estate 100.7 mi $67.47 10:59 pm 2612 W Deyoung St, Marion, IL…" at bounding box center [202, 184] width 226 height 57
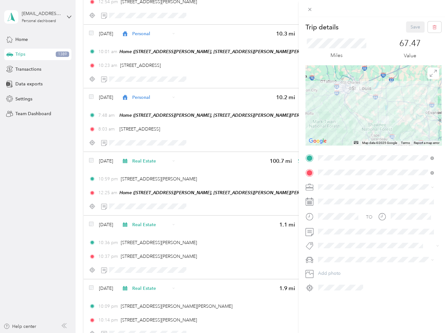
click at [330, 183] on span at bounding box center [378, 187] width 125 height 10
click at [29, 196] on div "Trip details Save This trip cannot be edited because it is either under review,…" at bounding box center [224, 166] width 448 height 333
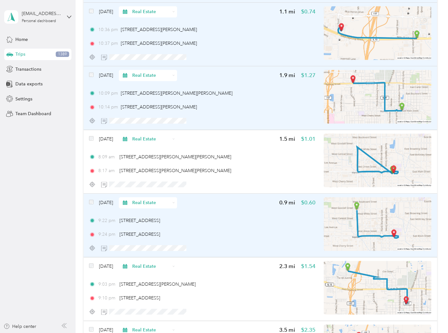
scroll to position [7575, 0]
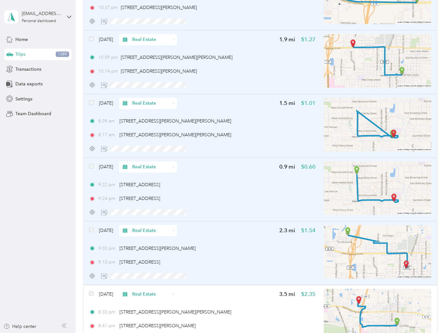
click at [90, 227] on span at bounding box center [91, 230] width 4 height 7
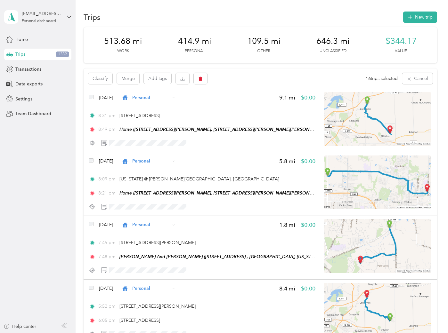
scroll to position [0, 0]
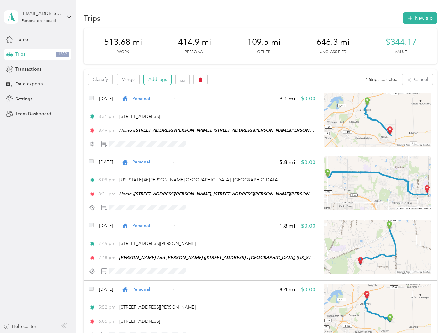
click at [153, 80] on button "Add tags" at bounding box center [158, 79] width 28 height 11
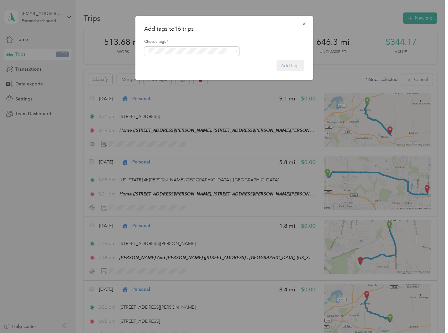
click at [169, 61] on span "105 [PERSON_NAME]" at bounding box center [172, 63] width 39 height 6
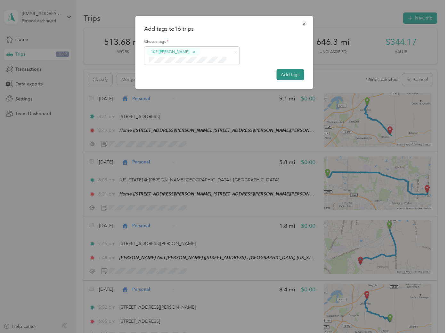
click at [293, 72] on button "Add tags" at bounding box center [290, 74] width 28 height 11
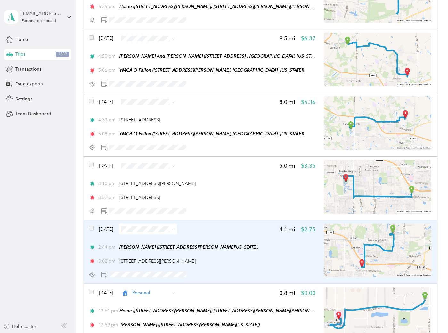
scroll to position [9006, 0]
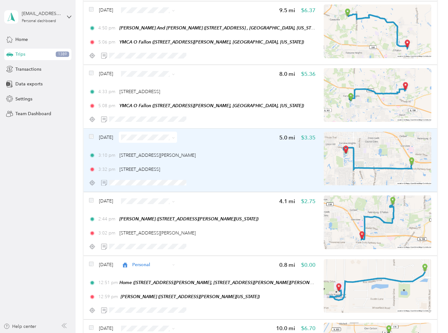
click at [249, 132] on div "Feb 14, 2024 5.0 mi $3.35 3:10 pm 1110 Merchants Wy, O'Fallon, IL 62269, USA 3:…" at bounding box center [202, 160] width 226 height 57
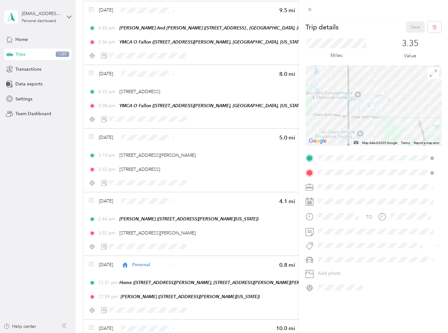
drag, startPoint x: 371, startPoint y: 98, endPoint x: 449, endPoint y: 127, distance: 83.1
click at [445, 128] on html "jmf.rental.properties@gmail.com Personal dashboard Home Trips 1389 Transactions…" at bounding box center [222, 166] width 445 height 333
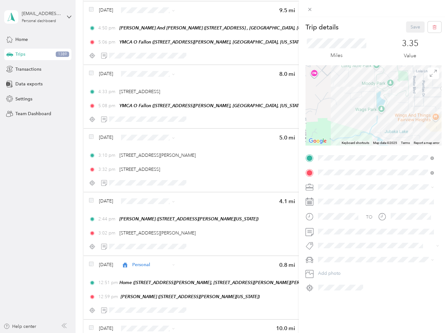
click at [66, 199] on div "Trip details Save This trip cannot be edited because it is either under review,…" at bounding box center [224, 166] width 448 height 333
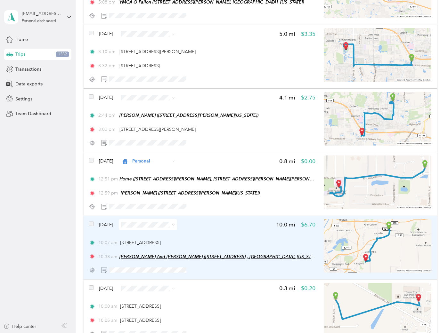
scroll to position [9112, 0]
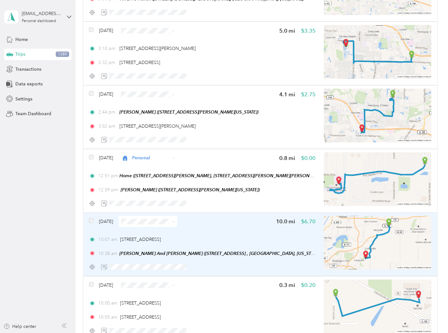
click at [228, 236] on div "10:07 am 908 Formosa Rd, Troy, IL 62294, USA" at bounding box center [202, 239] width 226 height 7
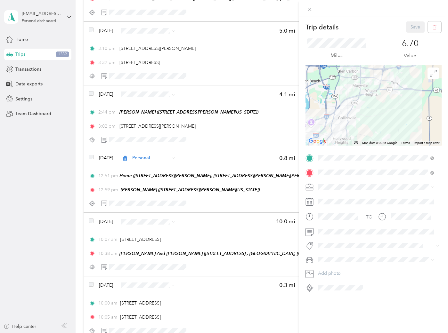
drag, startPoint x: 409, startPoint y: 93, endPoint x: 374, endPoint y: 114, distance: 41.1
click at [378, 117] on div at bounding box center [373, 105] width 136 height 80
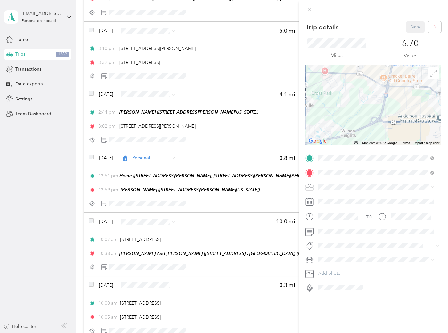
drag, startPoint x: 372, startPoint y: 73, endPoint x: 365, endPoint y: 99, distance: 26.4
click at [365, 99] on div at bounding box center [373, 105] width 136 height 80
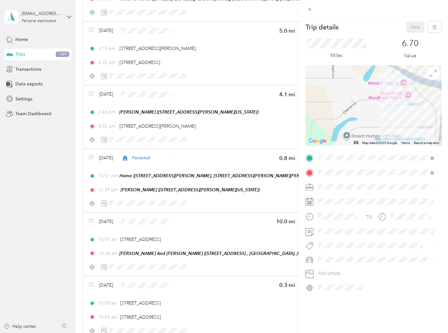
click at [48, 253] on div "Trip details Save This trip cannot be edited because it is either under review,…" at bounding box center [224, 166] width 448 height 333
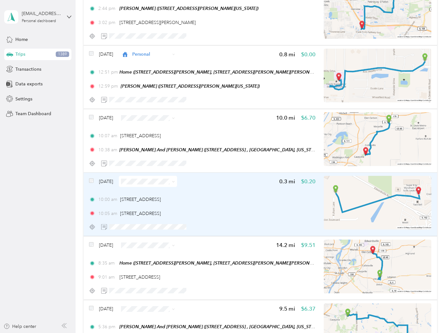
scroll to position [9219, 0]
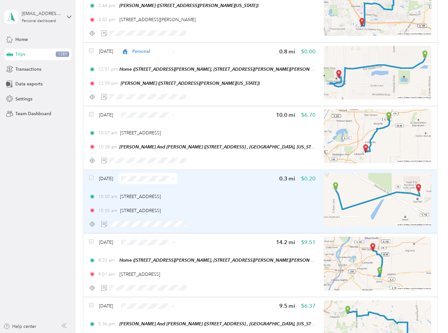
click at [225, 219] on div at bounding box center [202, 224] width 226 height 11
click at [253, 193] on div "10:00 am 7312 Fulham Ln, Troy, IL 62294, USA" at bounding box center [202, 196] width 226 height 7
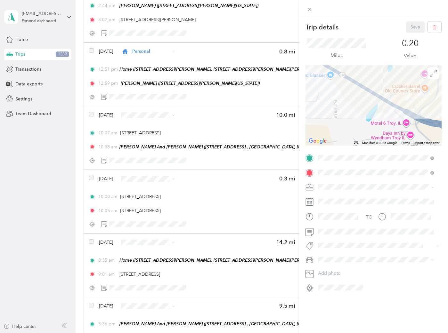
click at [59, 191] on div "Trip details Save This trip cannot be edited because it is either under review,…" at bounding box center [224, 166] width 448 height 333
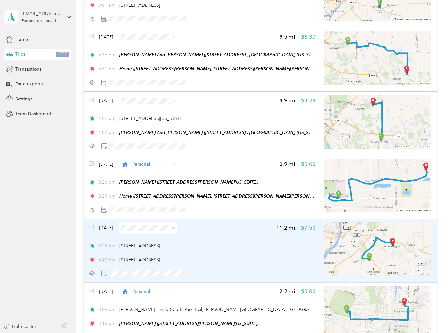
scroll to position [9503, 0]
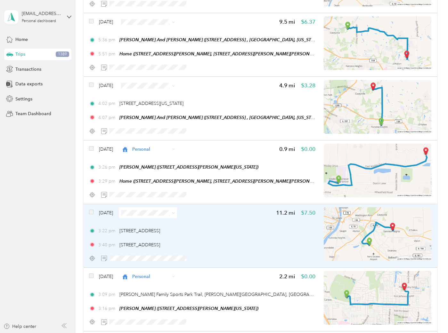
click at [235, 242] on div "3:40 pm 6221 IL-159, Fairview Heights, IL 62208, USA" at bounding box center [202, 245] width 226 height 7
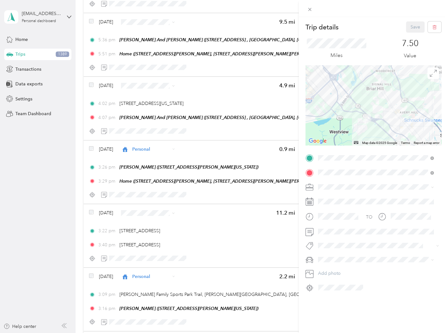
drag, startPoint x: 368, startPoint y: 128, endPoint x: 391, endPoint y: 105, distance: 31.9
click at [392, 106] on div at bounding box center [373, 105] width 136 height 80
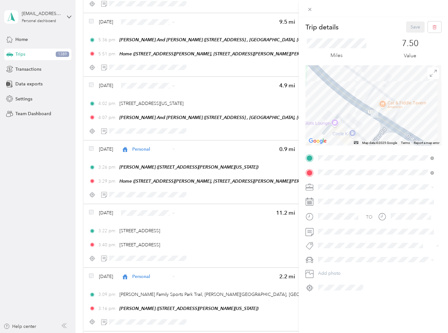
drag, startPoint x: 396, startPoint y: 119, endPoint x: 376, endPoint y: 131, distance: 22.8
click at [376, 131] on div at bounding box center [373, 105] width 136 height 80
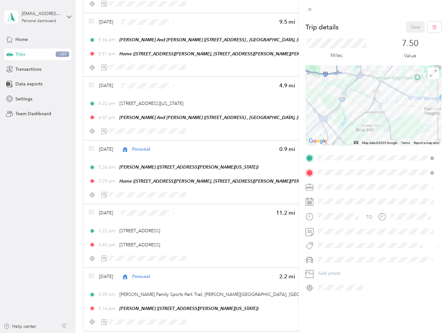
drag, startPoint x: 392, startPoint y: 125, endPoint x: 359, endPoint y: 132, distance: 33.3
click at [372, 134] on div at bounding box center [373, 105] width 136 height 80
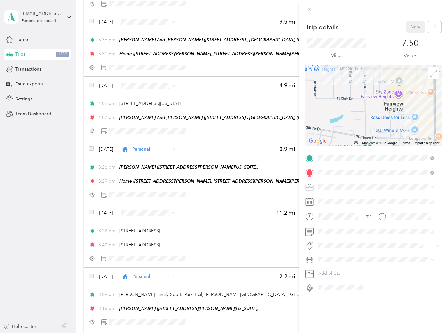
click at [48, 220] on div "Trip details Save This trip cannot be edited because it is either under review,…" at bounding box center [224, 166] width 448 height 333
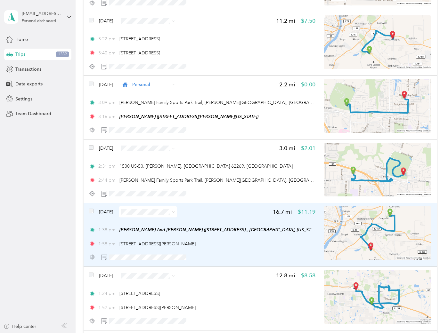
scroll to position [9752, 0]
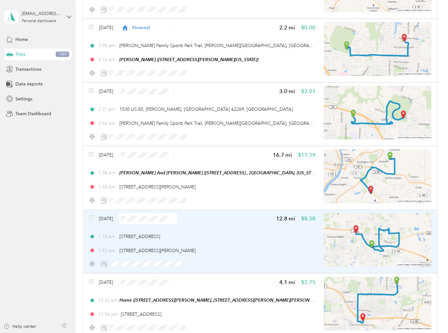
click at [250, 233] on div "1:24 pm 3400 Green Mt Crossing Dr, Shiloh, IL 62269, USA 1:52 pm 1408 W Hwy 50,…" at bounding box center [202, 243] width 226 height 21
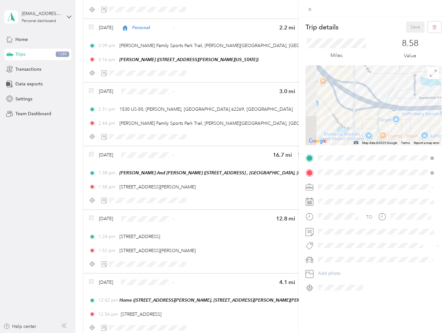
drag, startPoint x: 343, startPoint y: 94, endPoint x: 404, endPoint y: 120, distance: 66.1
click at [393, 120] on div at bounding box center [373, 105] width 136 height 80
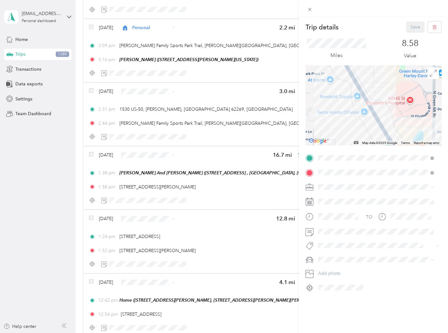
drag, startPoint x: 375, startPoint y: 91, endPoint x: 362, endPoint y: 146, distance: 56.8
click at [363, 146] on div "Trip details Save This trip cannot be edited because it is either under review,…" at bounding box center [373, 156] width 136 height 271
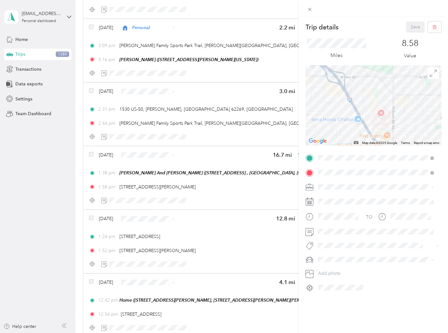
drag, startPoint x: 356, startPoint y: 83, endPoint x: 414, endPoint y: 92, distance: 59.4
click at [398, 95] on div at bounding box center [373, 105] width 136 height 80
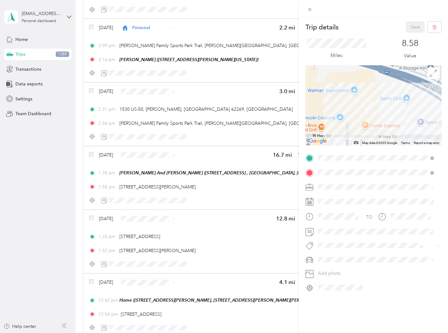
drag, startPoint x: 361, startPoint y: 85, endPoint x: 350, endPoint y: 125, distance: 41.6
click at [351, 125] on div at bounding box center [373, 105] width 136 height 80
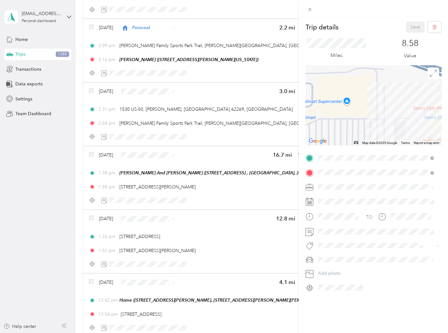
click at [50, 218] on div "Trip details Save This trip cannot be edited because it is either under review,…" at bounding box center [224, 166] width 448 height 333
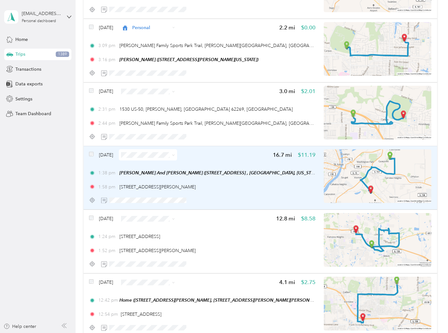
click at [237, 170] on div "1:38 pm Bob And Denise (7959 Sonora Ridge, Caseyville, IL 62232, USA , St. Clai…" at bounding box center [202, 180] width 226 height 21
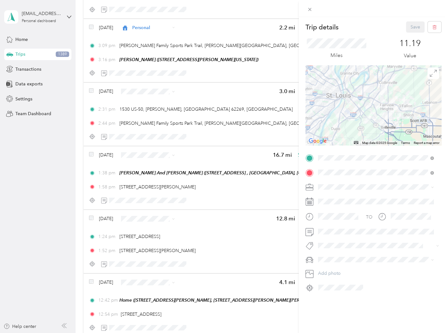
click at [243, 164] on div "Trip details Save This trip cannot be edited because it is either under review,…" at bounding box center [224, 166] width 448 height 333
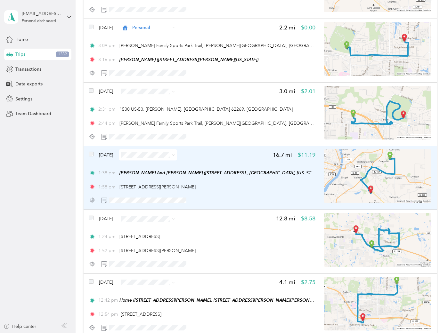
click at [251, 184] on div "1:58 pm 223 Bernard Dr, Belleville, IL 62223, USA" at bounding box center [202, 187] width 226 height 7
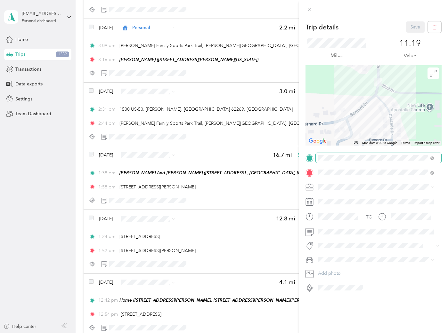
click at [378, 157] on div "Trip details Save This trip cannot be edited because it is either under review,…" at bounding box center [373, 156] width 136 height 271
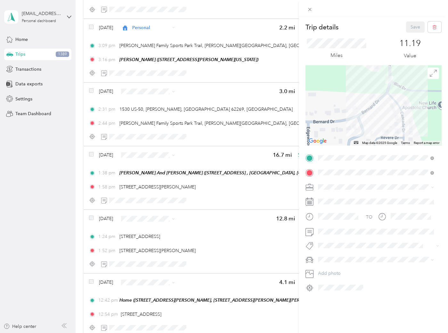
drag, startPoint x: 386, startPoint y: 135, endPoint x: 405, endPoint y: 85, distance: 53.8
click at [405, 85] on div at bounding box center [373, 105] width 136 height 80
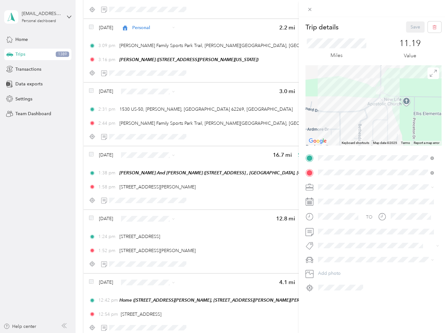
click at [48, 186] on div "Trip details Save This trip cannot be edited because it is either under review,…" at bounding box center [224, 166] width 448 height 333
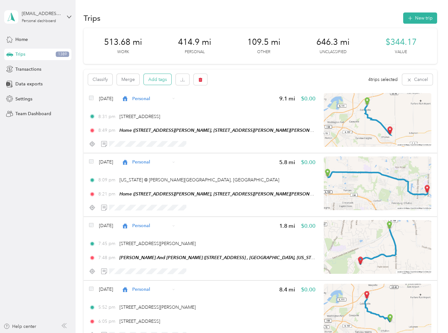
click at [158, 77] on button "Add tags" at bounding box center [158, 79] width 28 height 11
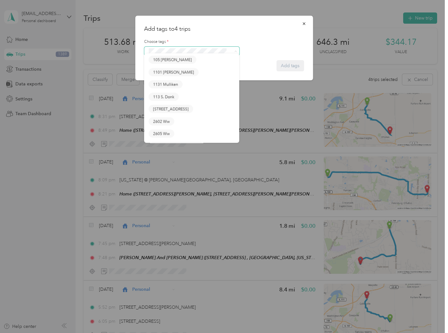
click at [190, 54] on span at bounding box center [187, 51] width 82 height 7
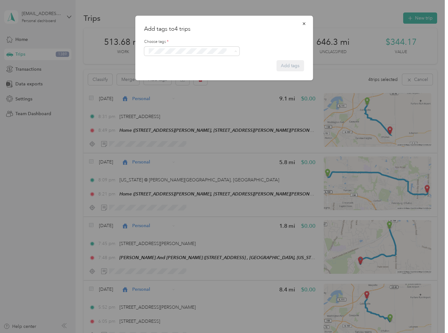
click at [173, 114] on button "[STREET_ADDRESS]" at bounding box center [171, 112] width 44 height 8
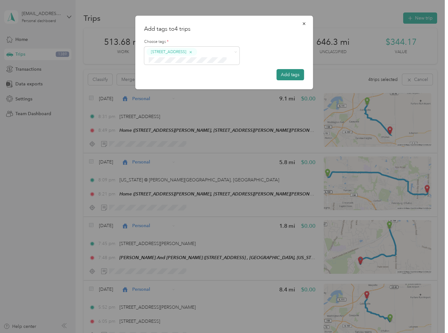
click at [290, 73] on button "Add tags" at bounding box center [290, 74] width 28 height 11
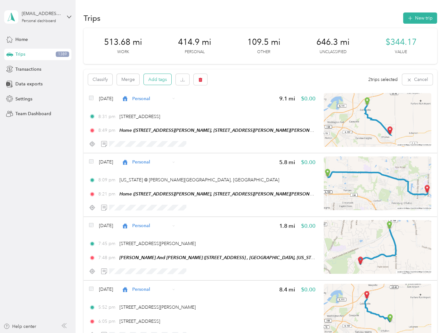
click at [148, 80] on button "Add tags" at bounding box center [158, 79] width 28 height 11
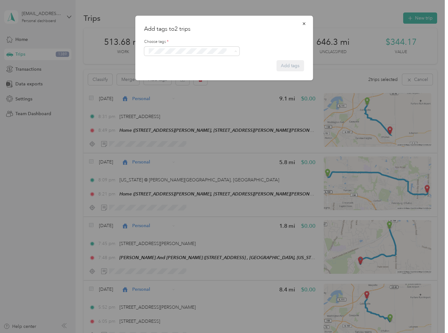
click at [170, 101] on button "113 S. Donk" at bounding box center [164, 100] width 30 height 8
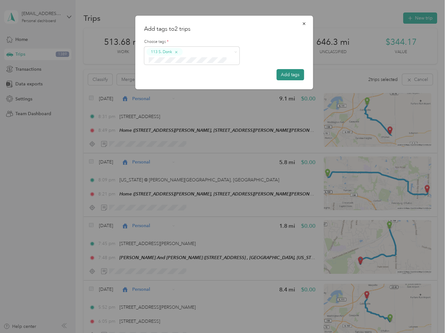
click at [298, 75] on button "Add tags" at bounding box center [290, 74] width 28 height 11
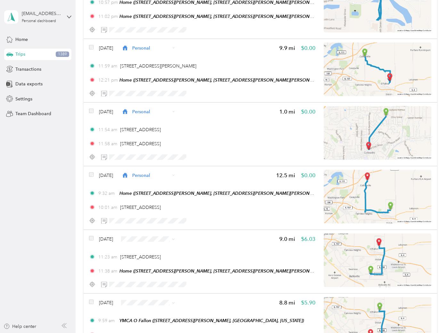
scroll to position [10567, 0]
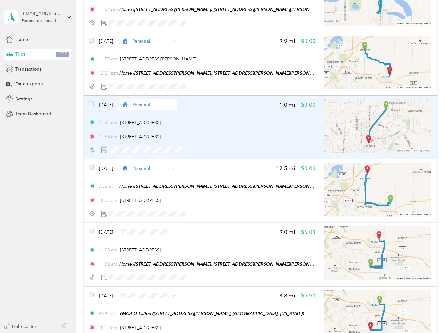
click at [245, 119] on div "11:54 am 1205 Vandalia St, Collinsville, IL 62234, USA 11:58 am 200 E Clay St, …" at bounding box center [202, 129] width 226 height 21
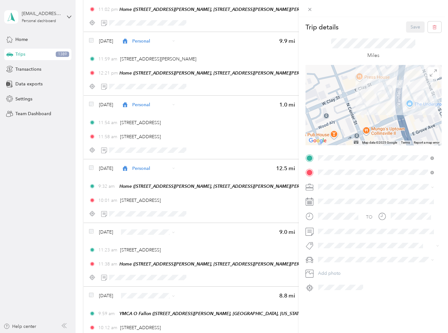
click at [247, 100] on div "Trip details Save This trip cannot be edited because it is either under review,…" at bounding box center [224, 166] width 448 height 333
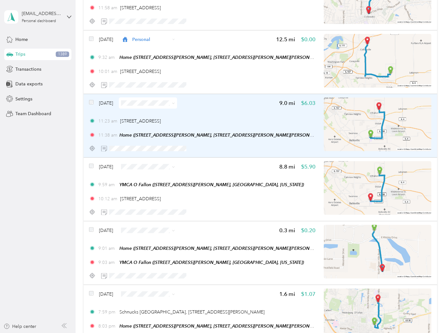
scroll to position [10709, 0]
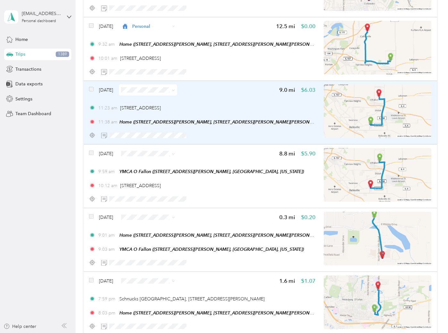
click at [253, 84] on div "Feb 10, 2024 9.0 mi $6.03 11:23 am 2532 Green Mt Commons Dr, Belleville, IL 622…" at bounding box center [202, 112] width 226 height 57
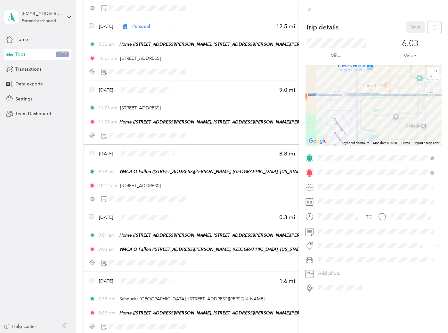
click at [256, 73] on div "Trip details Save This trip cannot be edited because it is either under review,…" at bounding box center [224, 166] width 448 height 333
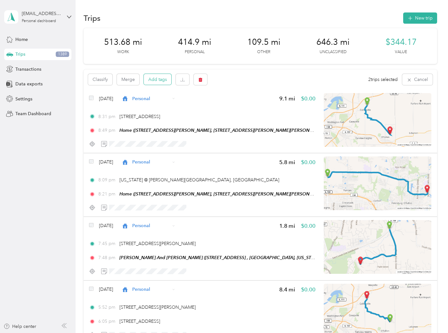
click at [153, 79] on button "Add tags" at bounding box center [158, 79] width 28 height 11
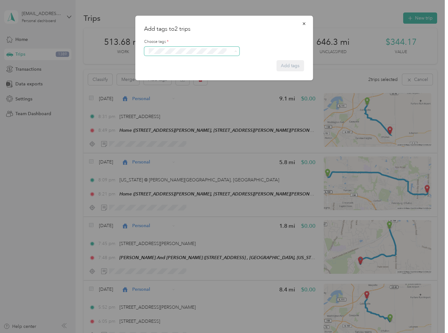
click at [191, 54] on span at bounding box center [191, 51] width 95 height 9
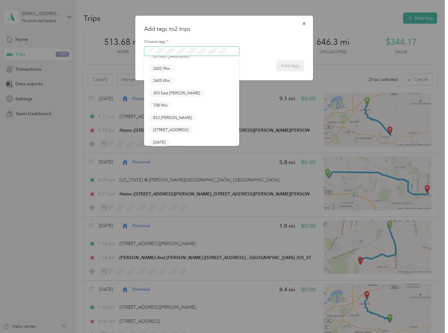
scroll to position [58, 0]
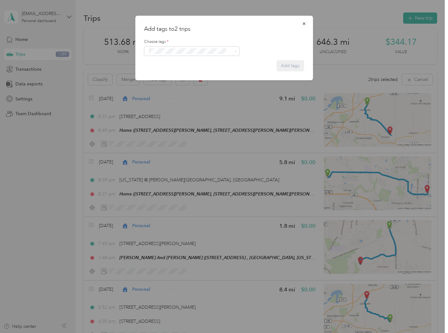
click at [178, 88] on span "303 East [PERSON_NAME]" at bounding box center [176, 91] width 47 height 6
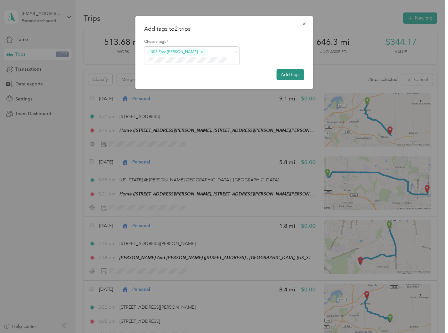
click at [303, 76] on button "Add tags" at bounding box center [290, 74] width 28 height 11
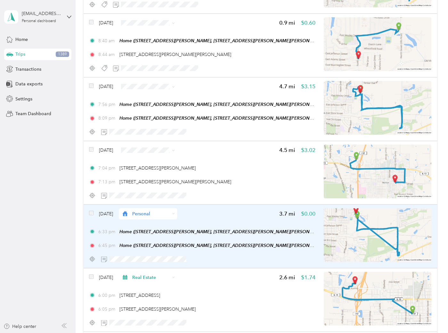
scroll to position [11610, 0]
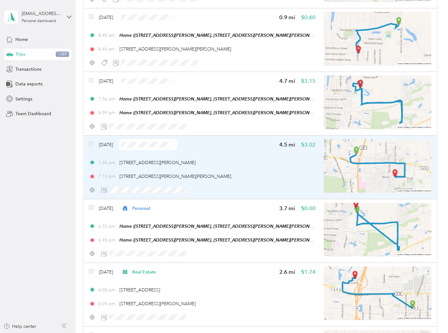
click at [90, 141] on span at bounding box center [91, 144] width 4 height 7
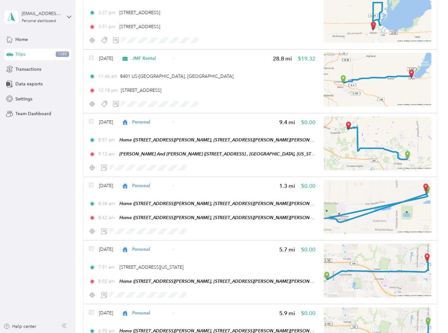
scroll to position [0, 0]
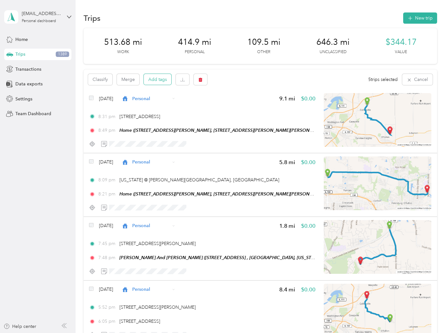
click at [153, 75] on button "Add tags" at bounding box center [158, 79] width 28 height 11
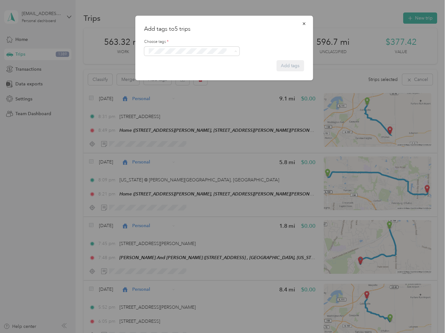
click at [174, 62] on button "105 [PERSON_NAME]" at bounding box center [173, 63] width 48 height 8
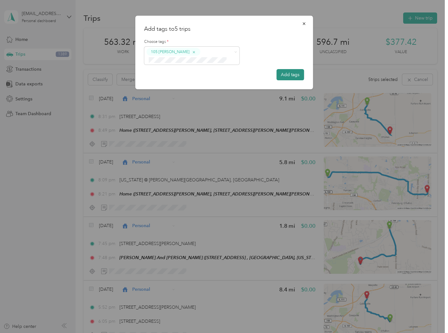
click at [286, 78] on button "Add tags" at bounding box center [290, 74] width 28 height 11
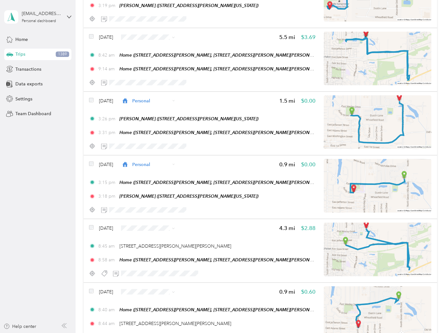
scroll to position [11399, 0]
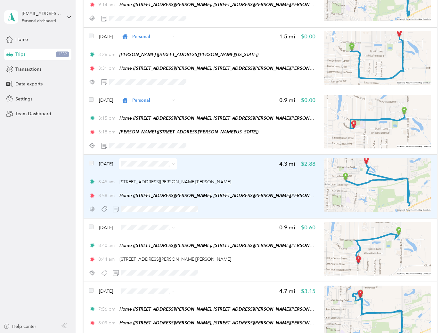
click at [217, 158] on div "Feb 8, 2024 4.3 mi $2.88 8:45 am 519 E Adams St, O'Fallon, IL 62269, USA 8:58 a…" at bounding box center [202, 186] width 226 height 57
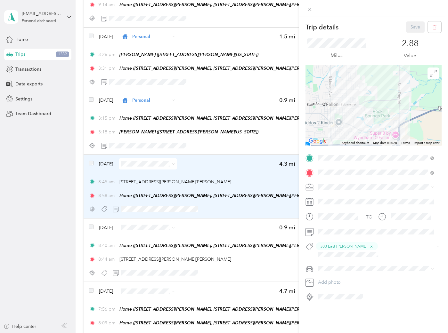
click at [217, 147] on div "Trip details Save This trip cannot be edited because it is either under review,…" at bounding box center [224, 166] width 448 height 333
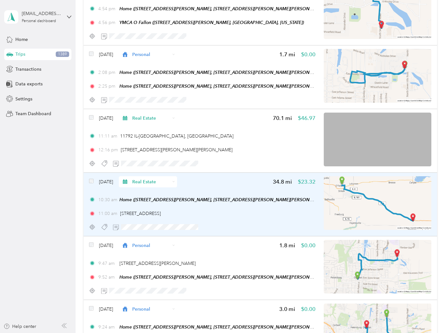
scroll to position [12039, 0]
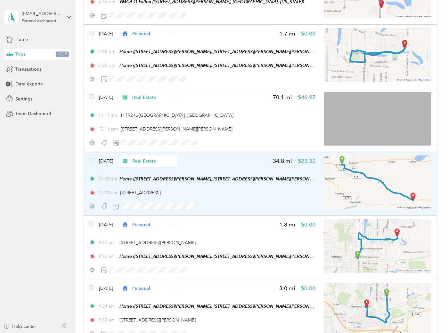
click at [237, 201] on div at bounding box center [202, 206] width 226 height 11
click at [224, 156] on div "Feb 7, 2024 Real Estate 34.8 mi $23.32" at bounding box center [202, 161] width 226 height 11
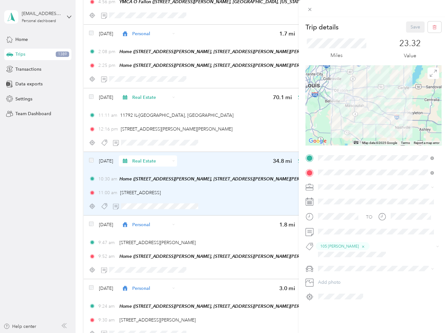
click at [224, 128] on div "Trip details Save This trip cannot be edited because it is either under review,…" at bounding box center [224, 166] width 448 height 333
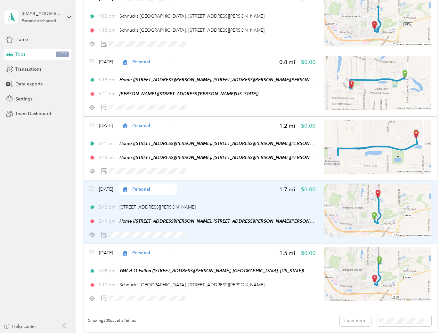
scroll to position [12537, 0]
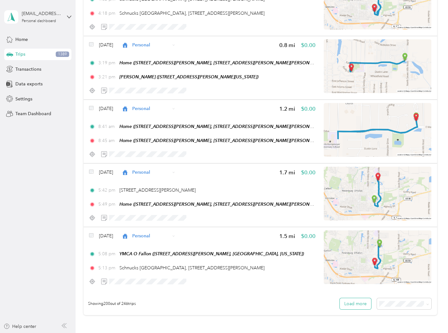
click at [349, 298] on button "Load more" at bounding box center [355, 303] width 31 height 11
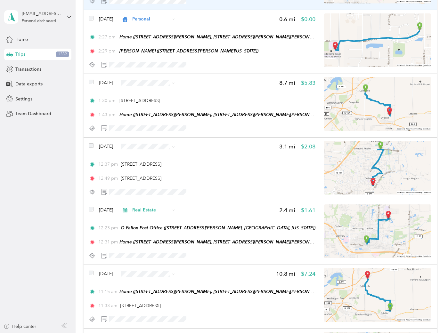
scroll to position [12964, 0]
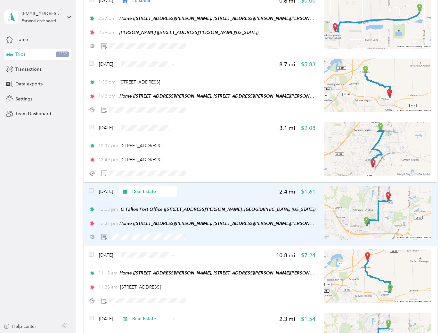
click at [232, 186] on div "Feb 5, 2024 Real Estate 2.4 mi $1.61" at bounding box center [202, 191] width 226 height 11
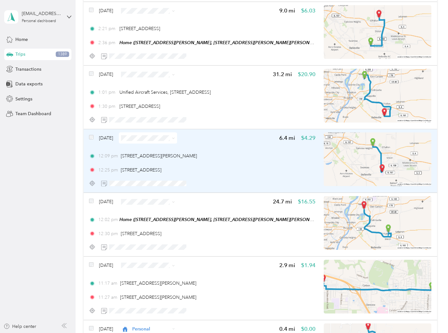
scroll to position [13924, 0]
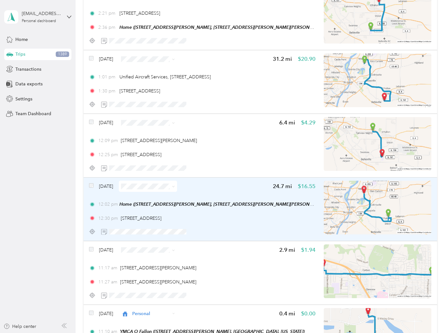
click at [253, 187] on div "[DATE] 24.7 mi $16.55 12:02 pm Home ([STREET_ADDRESS][PERSON_NAME], [STREET_ADD…" at bounding box center [202, 209] width 226 height 57
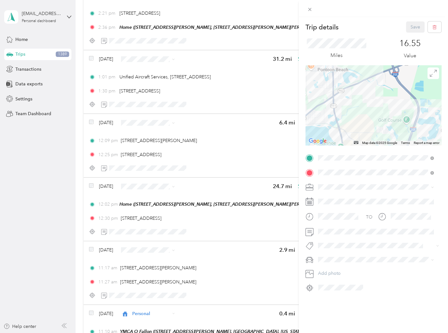
drag, startPoint x: 348, startPoint y: 76, endPoint x: 378, endPoint y: 107, distance: 43.2
click at [378, 107] on div at bounding box center [373, 105] width 136 height 80
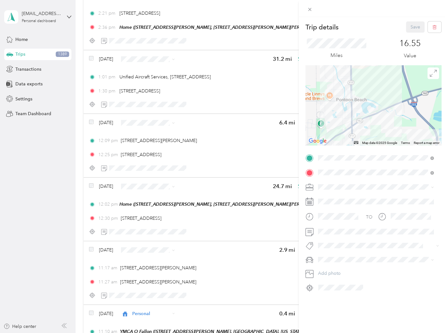
drag, startPoint x: 360, startPoint y: 93, endPoint x: 392, endPoint y: 143, distance: 60.0
click at [393, 144] on div "Map Data Map data ©2025 Google Map data ©2025 Google 1 km Click to toggle betwe…" at bounding box center [373, 105] width 136 height 80
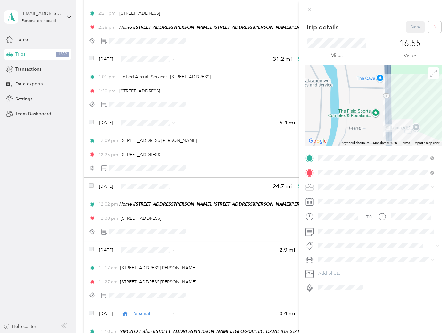
click at [59, 206] on div "Trip details Save This trip cannot be edited because it is either under review,…" at bounding box center [224, 166] width 448 height 333
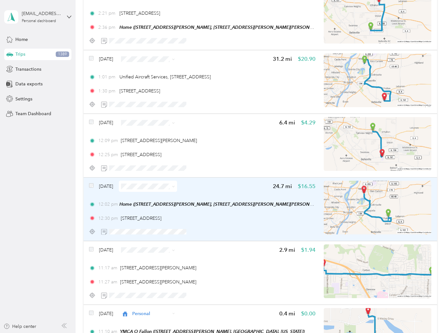
click at [225, 181] on div "[DATE] 24.7 mi $16.55" at bounding box center [202, 186] width 226 height 11
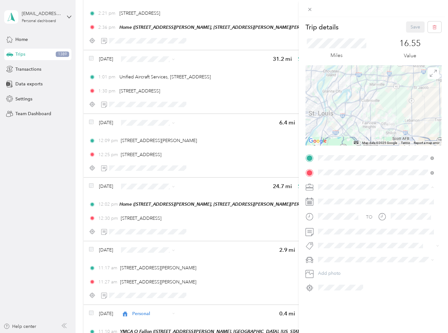
click at [334, 242] on div "SBE" at bounding box center [375, 243] width 111 height 7
click at [330, 159] on li "105 [PERSON_NAME]" at bounding box center [376, 156] width 120 height 12
click at [408, 28] on button "Save" at bounding box center [415, 26] width 19 height 11
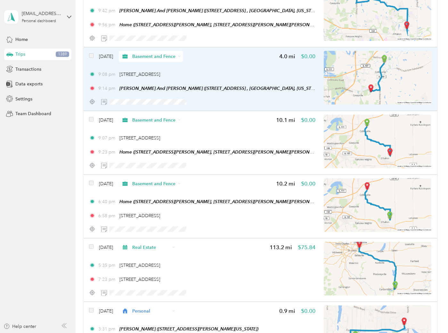
scroll to position [14458, 0]
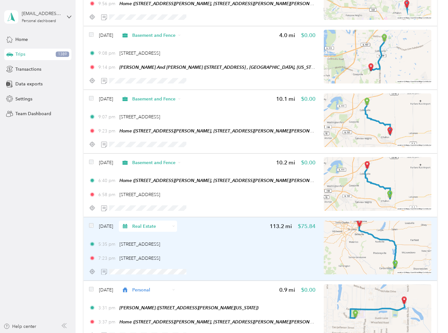
click at [240, 241] on div "5:35 pm [STREET_ADDRESS][PERSON_NAME] 7:23 pm [STREET_ADDRESS]" at bounding box center [202, 251] width 226 height 21
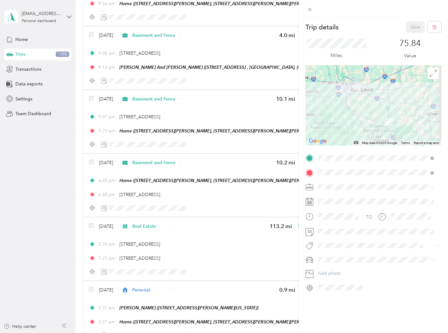
click at [332, 255] on span "105 [PERSON_NAME]" at bounding box center [344, 257] width 39 height 6
click at [411, 28] on button "Save" at bounding box center [415, 26] width 19 height 11
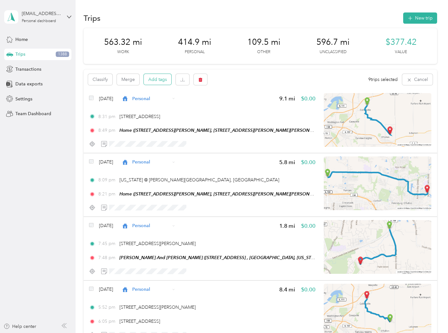
click at [152, 79] on button "Add tags" at bounding box center [158, 79] width 28 height 11
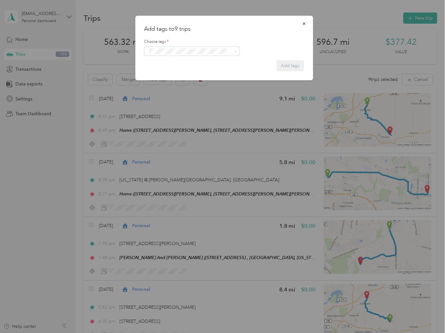
click at [164, 64] on span "105 [PERSON_NAME]" at bounding box center [172, 63] width 39 height 6
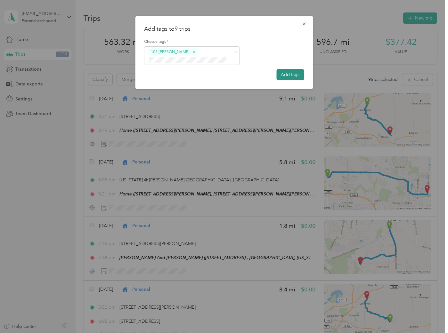
click at [294, 76] on button "Add tags" at bounding box center [290, 74] width 28 height 11
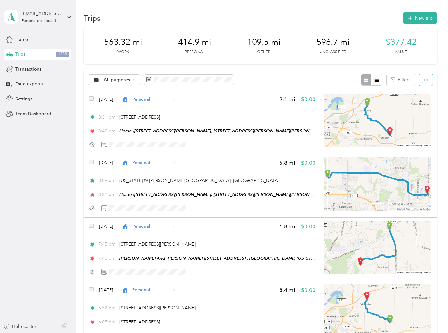
click at [423, 81] on icon "button" at bounding box center [425, 80] width 4 height 4
click at [412, 104] on span "Export" at bounding box center [414, 102] width 13 height 5
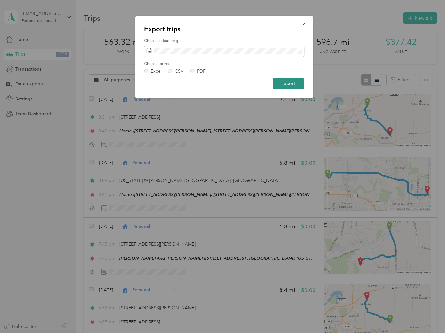
click at [283, 87] on button "Export" at bounding box center [287, 83] width 31 height 11
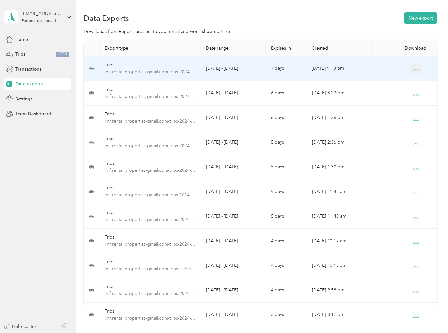
click at [413, 68] on icon "button" at bounding box center [416, 69] width 6 height 6
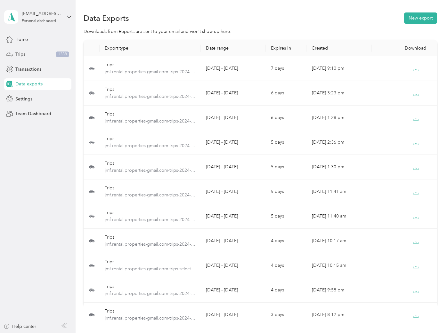
click at [30, 56] on div "Trips 1388" at bounding box center [37, 55] width 67 height 12
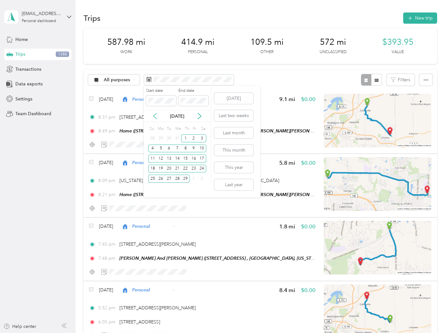
click at [154, 117] on icon at bounding box center [154, 117] width 3 height 6
click at [161, 141] on div "1" at bounding box center [161, 138] width 8 height 8
click at [177, 181] on div "31" at bounding box center [177, 179] width 8 height 8
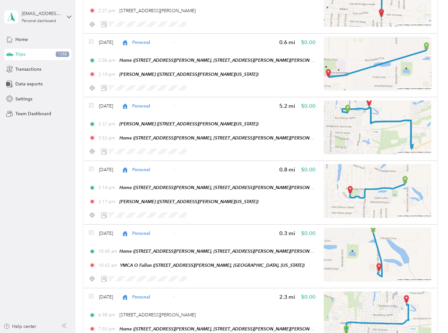
scroll to position [6221, 0]
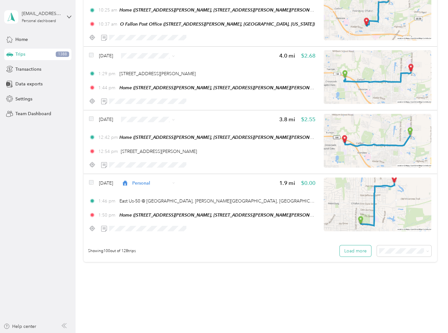
click at [345, 245] on button "Load more" at bounding box center [355, 250] width 31 height 11
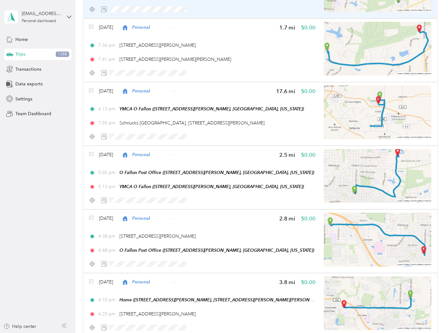
scroll to position [0, 0]
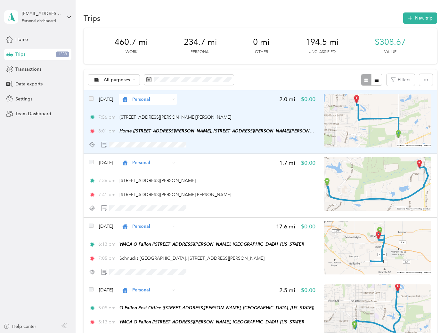
click at [237, 112] on div "Jan 31, 2024 Personal 2.0 mi $0.00 7:56 pm 223 Scott Troy Rd, O'Fallon, IL 6226…" at bounding box center [202, 122] width 226 height 57
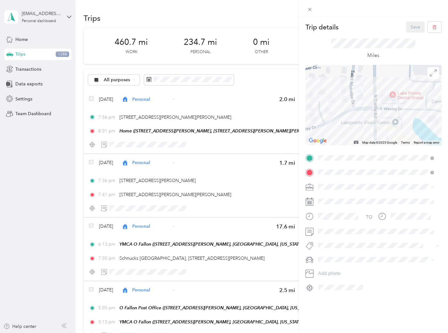
drag, startPoint x: 397, startPoint y: 120, endPoint x: 309, endPoint y: 25, distance: 128.9
click at [310, 27] on div "Trip details Save This trip cannot be edited because it is either under review,…" at bounding box center [373, 156] width 136 height 271
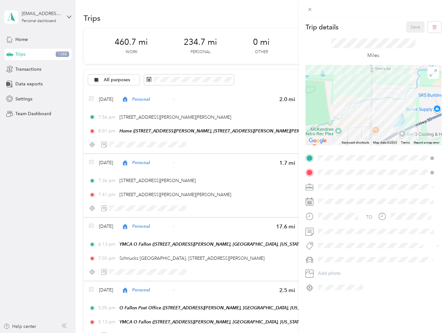
drag, startPoint x: 406, startPoint y: 108, endPoint x: 329, endPoint y: 58, distance: 92.2
click at [330, 65] on div at bounding box center [373, 105] width 136 height 80
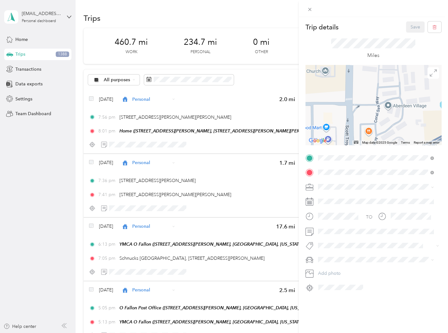
click at [240, 110] on div "Trip details Save This trip cannot be edited because it is either under review,…" at bounding box center [224, 166] width 448 height 333
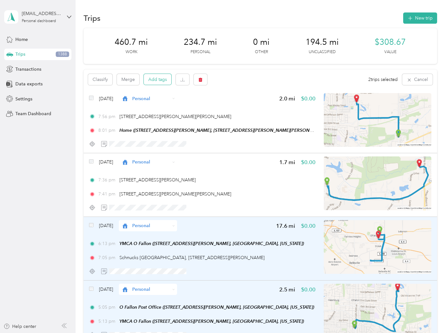
click at [160, 82] on button "Add tags" at bounding box center [158, 79] width 28 height 11
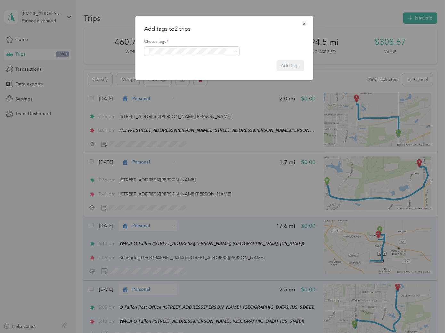
click at [173, 100] on span "113 S. Donk" at bounding box center [163, 100] width 21 height 6
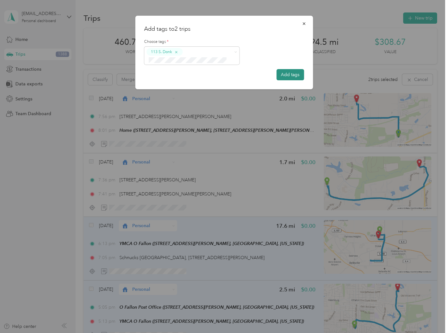
click at [304, 76] on div "Add tags to 2 trips Choose tags * 113 S. Donk Add tags" at bounding box center [224, 53] width 178 height 74
click at [301, 74] on button "Add tags" at bounding box center [290, 74] width 28 height 11
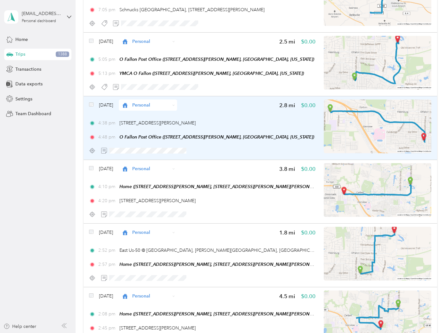
scroll to position [249, 0]
click at [91, 102] on span at bounding box center [91, 105] width 4 height 7
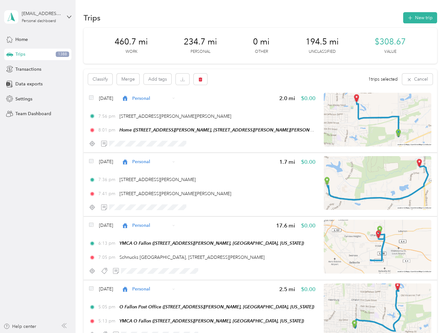
scroll to position [0, 0]
click at [153, 82] on button "Add tags" at bounding box center [158, 79] width 28 height 11
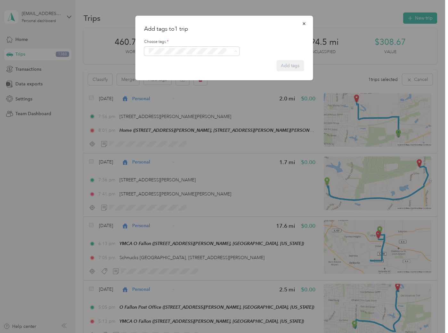
click at [165, 97] on span "113 S. Donk" at bounding box center [163, 100] width 21 height 6
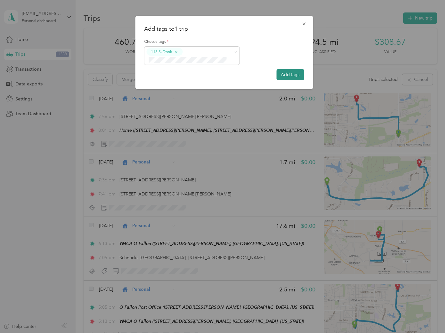
click at [281, 73] on button "Add tags" at bounding box center [290, 74] width 28 height 11
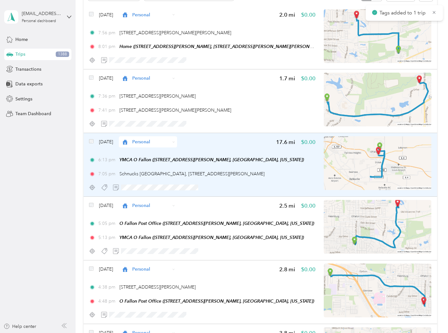
scroll to position [178, 0]
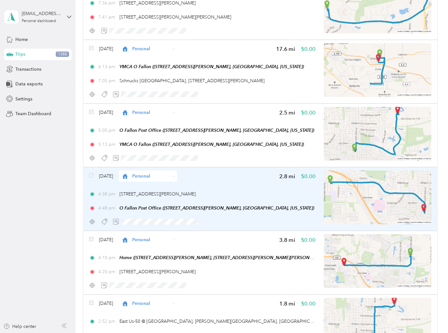
click at [244, 183] on div "Jan 31, 2024 Personal 2.8 mi $0.00 4:38 pm 1601 W Hwy 50, O'Fallon, IL 62269, U…" at bounding box center [202, 199] width 226 height 57
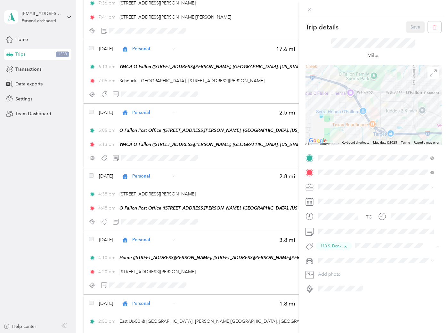
click at [244, 183] on div "Trip details Save This trip cannot be edited because it is either under review,…" at bounding box center [224, 166] width 448 height 333
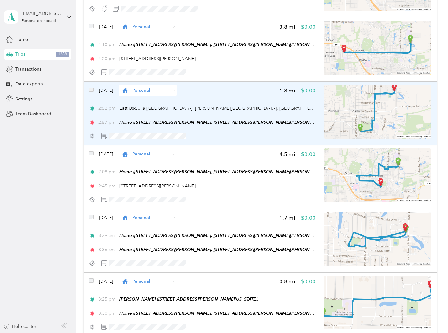
scroll to position [391, 0]
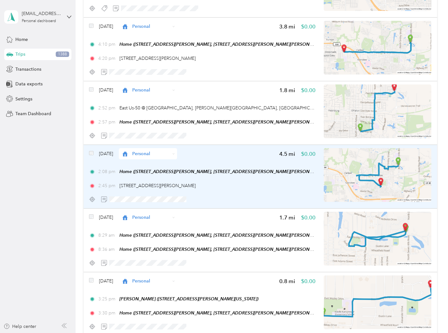
click at [224, 195] on div at bounding box center [202, 199] width 226 height 11
click at [301, 187] on div "2:45 pm 109 E Hwy 50, O'Fallon, IL 62269, USA" at bounding box center [202, 185] width 226 height 7
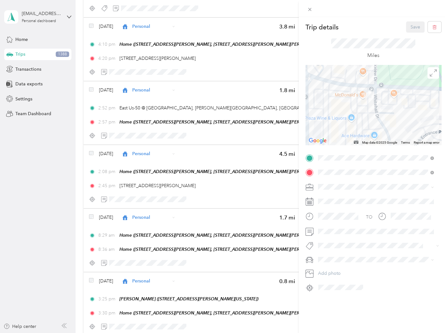
drag, startPoint x: 352, startPoint y: 98, endPoint x: 363, endPoint y: 129, distance: 32.6
click at [363, 129] on div at bounding box center [373, 105] width 136 height 80
click at [73, 205] on div "Trip details Save This trip cannot be edited because it is either under review,…" at bounding box center [224, 166] width 448 height 333
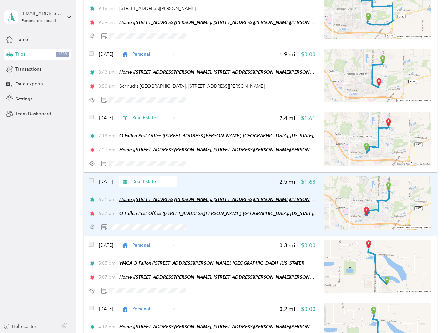
scroll to position [818, 0]
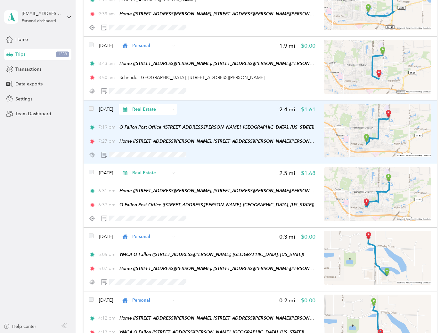
click at [236, 112] on div "Jan 29, 2024 Real Estate 2.4 mi $1.61" at bounding box center [202, 109] width 226 height 11
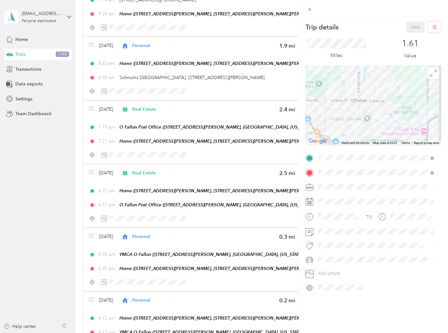
click at [336, 191] on span "113 S. Donk" at bounding box center [335, 193] width 21 height 6
click at [406, 29] on button "Save" at bounding box center [415, 26] width 19 height 11
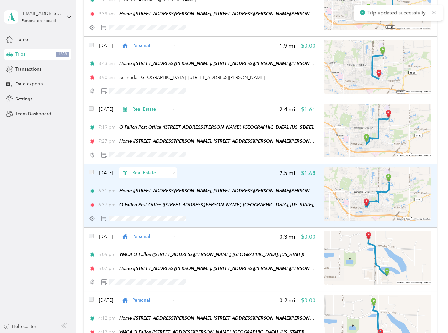
click at [245, 171] on div "Jan 29, 2024 Real Estate 2.5 mi $1.68" at bounding box center [202, 172] width 226 height 11
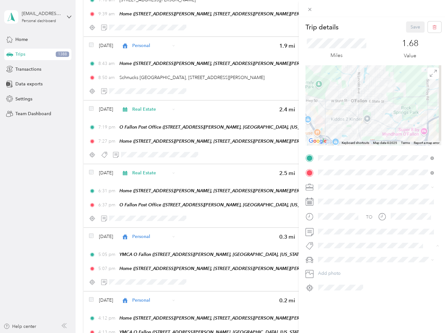
click at [335, 194] on button "113 S. Donk" at bounding box center [335, 194] width 30 height 8
click at [406, 25] on button "Save" at bounding box center [415, 26] width 19 height 11
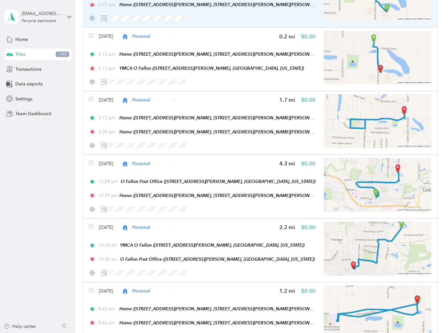
scroll to position [1102, 0]
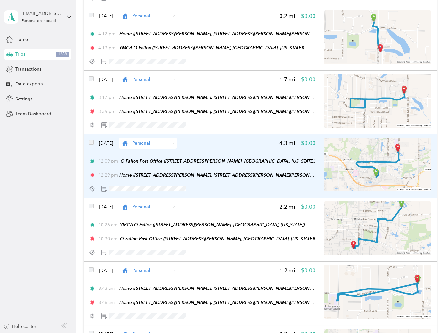
click at [229, 145] on div "Jan 29, 2024 Personal 4.3 mi $0.00" at bounding box center [202, 143] width 226 height 11
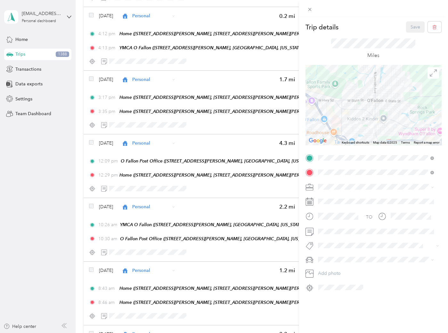
click at [336, 193] on span "113 S. Donk" at bounding box center [335, 193] width 21 height 6
click at [408, 26] on button "Save" at bounding box center [415, 26] width 19 height 11
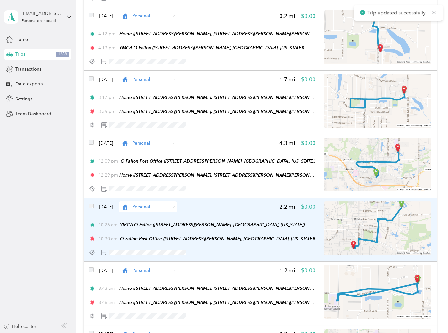
click at [243, 205] on div "Jan 29, 2024 Personal 2.2 mi $0.00" at bounding box center [202, 206] width 226 height 11
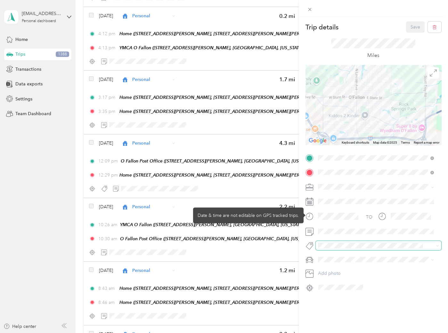
click at [336, 248] on span at bounding box center [373, 245] width 115 height 7
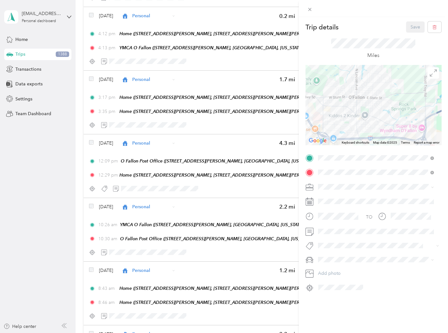
click at [345, 192] on span "113 S. Donk" at bounding box center [335, 194] width 21 height 6
click at [410, 24] on div "Trip details Save This trip cannot be edited because it is either under review,…" at bounding box center [373, 183] width 149 height 333
click at [410, 28] on button "Save" at bounding box center [415, 26] width 19 height 11
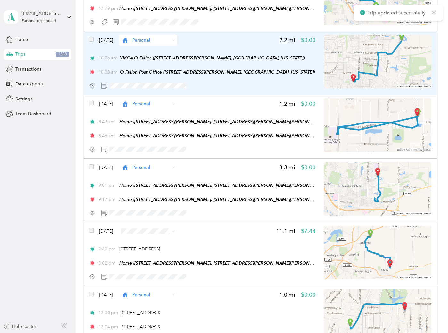
scroll to position [1280, 0]
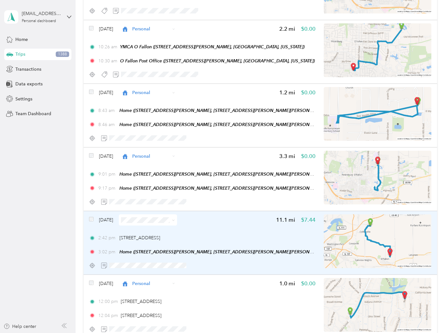
click at [222, 235] on div "2:42 pm 104 Red Pine Ct, Collinsville, IL 62234, USA" at bounding box center [202, 238] width 226 height 7
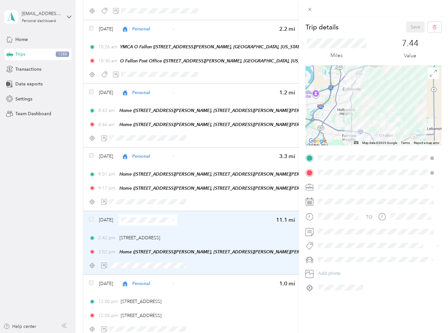
click at [222, 232] on div "Trip details Save This trip cannot be edited because it is either under review,…" at bounding box center [224, 166] width 448 height 333
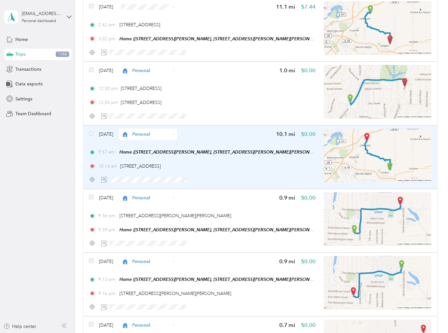
scroll to position [1529, 0]
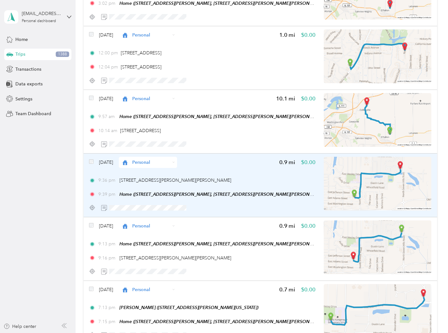
click at [225, 177] on div "9:36 pm 508 E Adams St, O'Fallon, IL 62269, USA" at bounding box center [202, 180] width 226 height 7
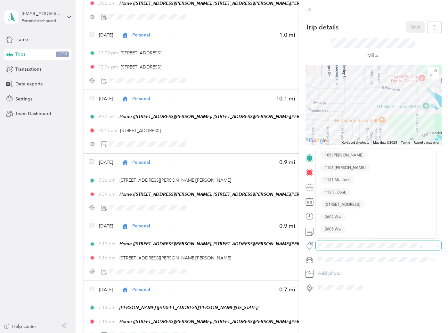
click at [329, 241] on span at bounding box center [378, 245] width 125 height 9
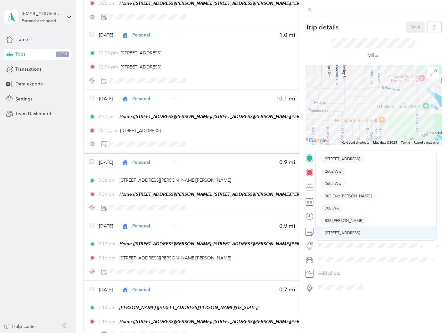
scroll to position [58, 0]
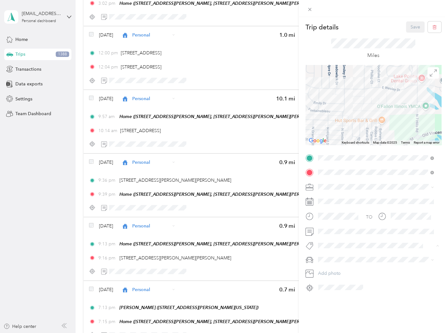
click at [351, 184] on span "303 East [PERSON_NAME]" at bounding box center [348, 185] width 47 height 6
click at [410, 25] on button "Save" at bounding box center [415, 26] width 19 height 11
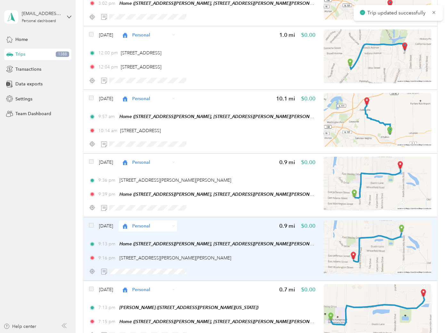
click at [261, 269] on div at bounding box center [202, 271] width 226 height 11
click at [267, 259] on div "Jan 26, 2024 Personal 0.9 mi $0.00 9:13 pm Home (932 Saint Nicholas Drive, 932 …" at bounding box center [202, 249] width 226 height 57
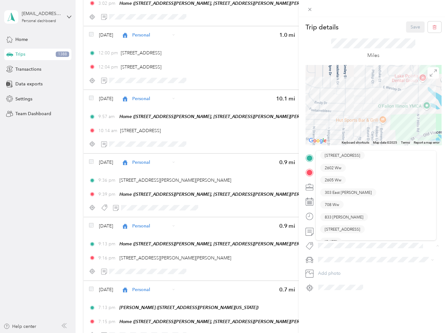
scroll to position [58, 0]
click at [350, 183] on span "303 East [PERSON_NAME]" at bounding box center [348, 185] width 47 height 6
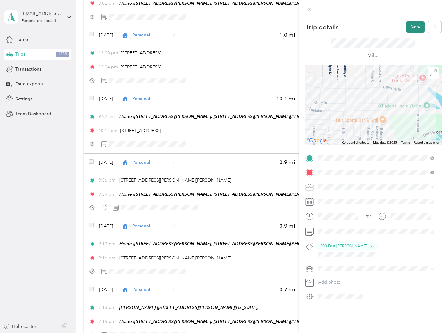
click at [408, 27] on button "Save" at bounding box center [415, 26] width 19 height 11
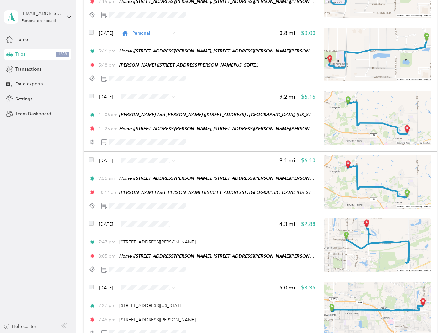
scroll to position [1885, 0]
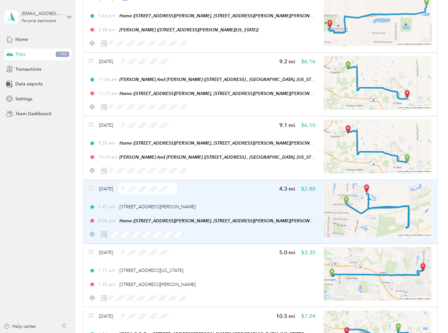
click at [236, 204] on div "7:47 pm 520 E Jefferson St, O'Fallon, IL 62269, USA" at bounding box center [202, 207] width 226 height 7
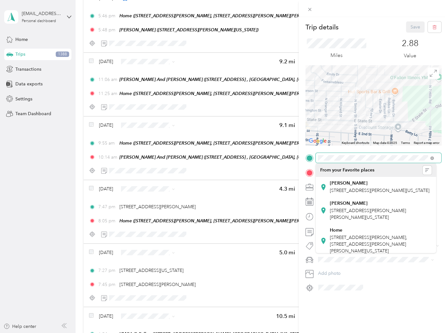
drag, startPoint x: 338, startPoint y: 103, endPoint x: 366, endPoint y: 123, distance: 34.4
click at [366, 123] on div at bounding box center [373, 105] width 136 height 80
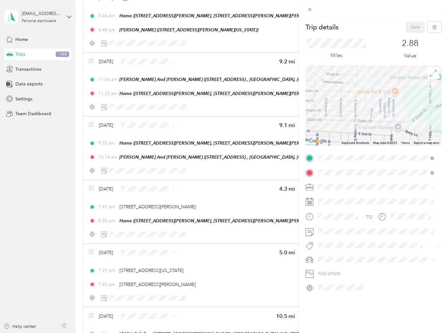
click at [366, 123] on div at bounding box center [373, 105] width 136 height 80
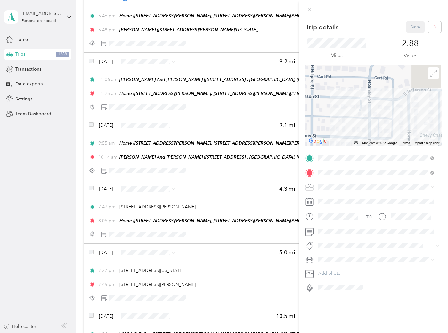
drag, startPoint x: 343, startPoint y: 88, endPoint x: 360, endPoint y: 127, distance: 42.3
click at [360, 127] on div at bounding box center [373, 105] width 136 height 80
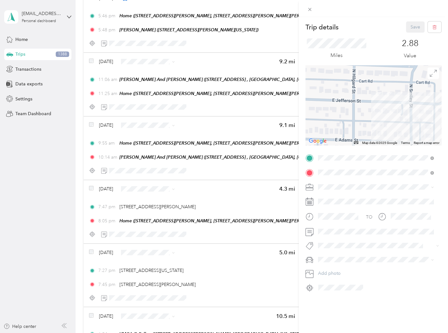
drag, startPoint x: 358, startPoint y: 119, endPoint x: 401, endPoint y: 123, distance: 42.5
click at [401, 123] on div at bounding box center [373, 105] width 136 height 80
click at [44, 214] on div "Trip details Save This trip cannot be edited because it is either under review,…" at bounding box center [224, 166] width 448 height 333
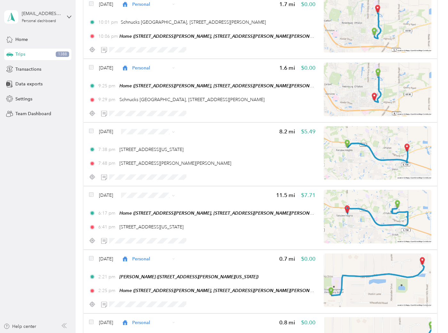
scroll to position [3165, 0]
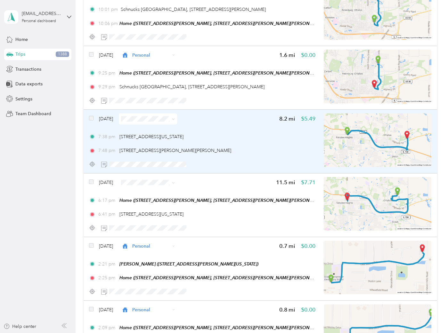
click at [242, 147] on div "7:48 pm 223 Scott Troy Rd, O'Fallon, IL 62269, USA" at bounding box center [202, 150] width 226 height 7
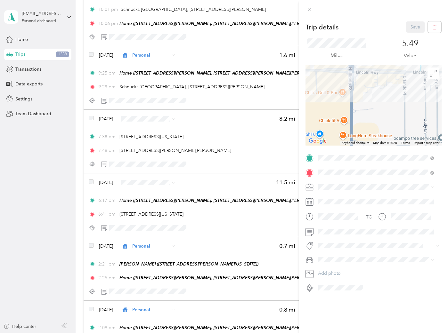
drag, startPoint x: 384, startPoint y: 80, endPoint x: 378, endPoint y: 117, distance: 37.0
click at [378, 117] on div at bounding box center [373, 105] width 136 height 80
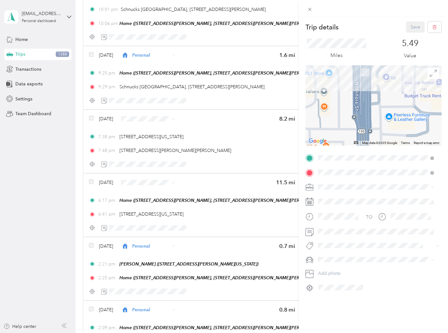
drag, startPoint x: 386, startPoint y: 84, endPoint x: 388, endPoint y: 101, distance: 18.0
click at [388, 101] on div at bounding box center [373, 105] width 136 height 80
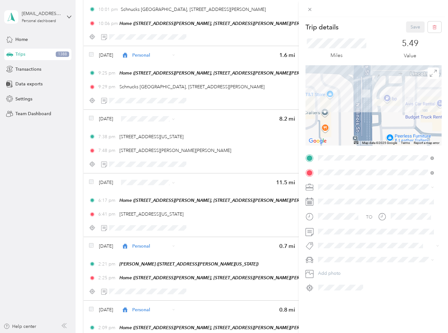
click at [32, 231] on div "Trip details Save This trip cannot be edited because it is either under review,…" at bounding box center [224, 166] width 448 height 333
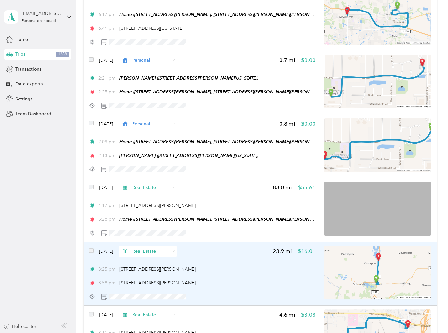
scroll to position [3378, 0]
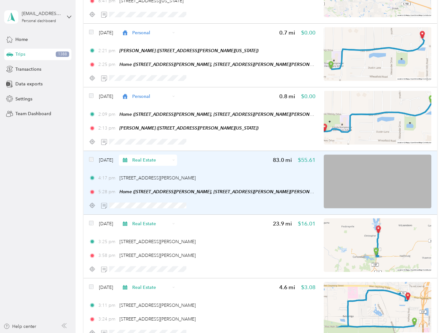
click at [252, 175] on div "4:17 pm 709 W Main St, Benton, IL 62812, USA 5:28 pm Home (932 Saint Nicholas D…" at bounding box center [202, 185] width 226 height 21
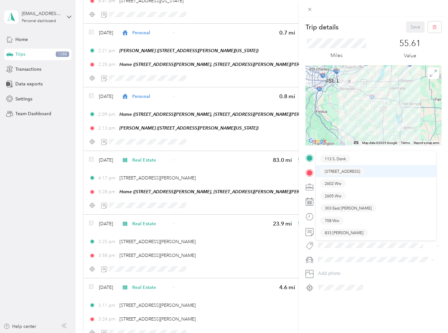
scroll to position [58, 0]
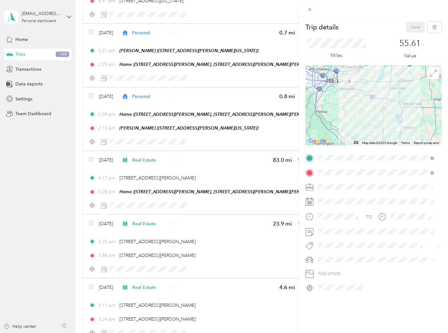
click at [235, 169] on div "Trip details Save This trip cannot be edited because it is either under review,…" at bounding box center [224, 166] width 448 height 333
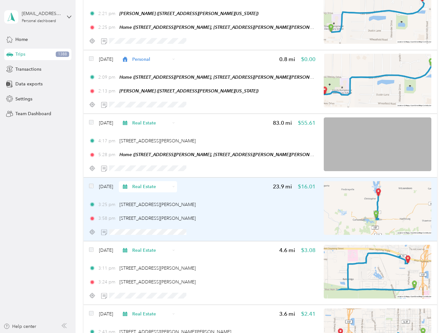
scroll to position [3414, 0]
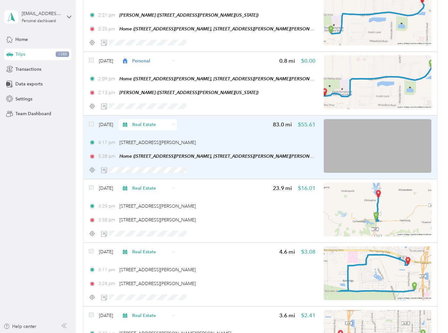
click at [236, 139] on div "4:17 pm 709 W Main St, Benton, IL 62812, USA" at bounding box center [202, 142] width 226 height 7
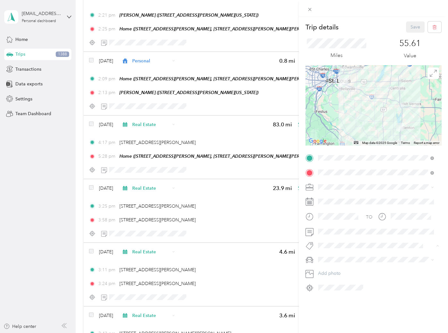
click at [330, 158] on button "105 [PERSON_NAME]" at bounding box center [344, 157] width 48 height 8
click at [410, 25] on button "Save" at bounding box center [415, 26] width 19 height 11
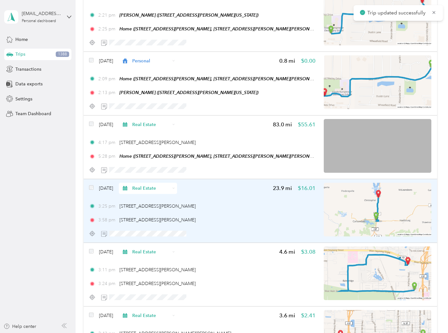
click at [258, 204] on div "3:25 pm 1008 Halfway Rd, Marion, IL 62959, USA 3:58 pm 709 W Main St, Benton, I…" at bounding box center [202, 213] width 226 height 21
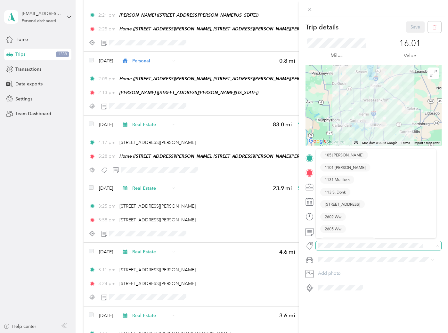
click at [330, 241] on span at bounding box center [378, 245] width 125 height 9
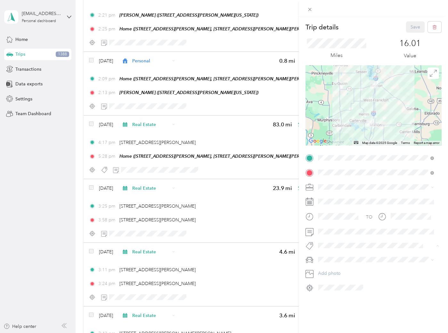
click at [336, 154] on span "105 [PERSON_NAME]" at bounding box center [344, 157] width 39 height 6
click at [408, 24] on button "Save" at bounding box center [415, 26] width 19 height 11
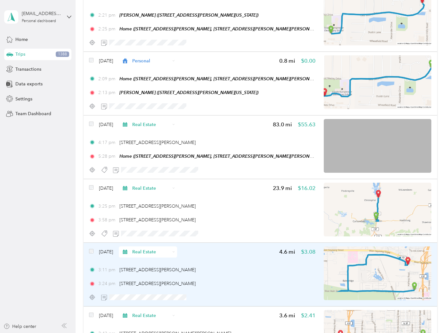
click at [243, 267] on div "3:11 pm 1 Cree Dr, Marion, IL 62959, USA" at bounding box center [202, 270] width 226 height 7
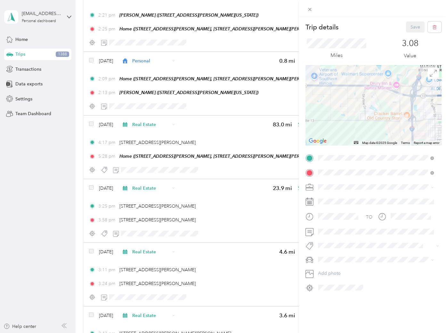
click at [47, 250] on div "Trip details Save This trip cannot be edited because it is either under review,…" at bounding box center [224, 166] width 448 height 333
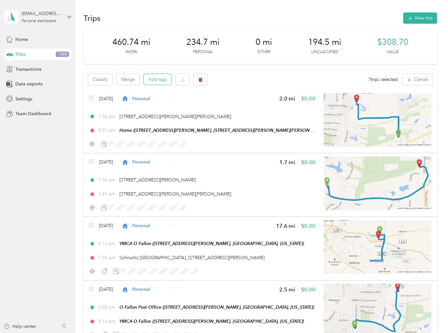
click at [163, 75] on button "Add tags" at bounding box center [158, 79] width 28 height 11
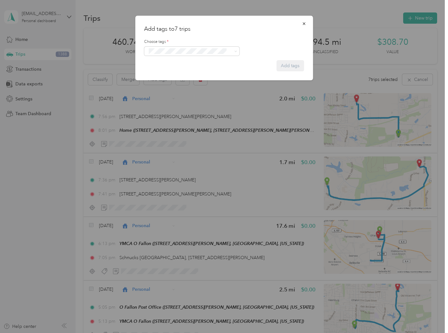
click at [170, 61] on span "105 [PERSON_NAME]" at bounding box center [172, 60] width 39 height 6
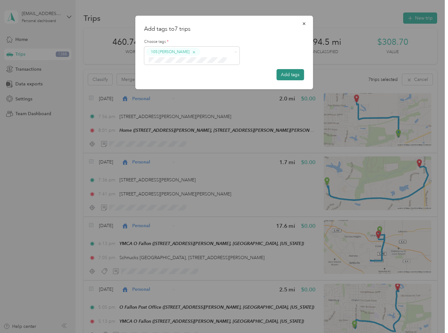
click at [282, 78] on button "Add tags" at bounding box center [290, 74] width 28 height 11
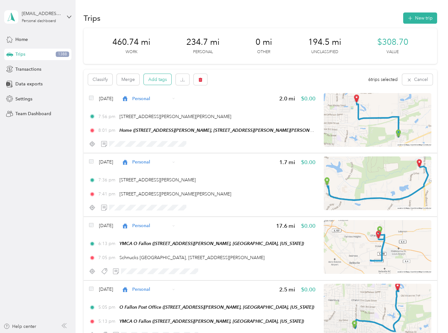
click at [154, 79] on button "Add tags" at bounding box center [158, 79] width 28 height 11
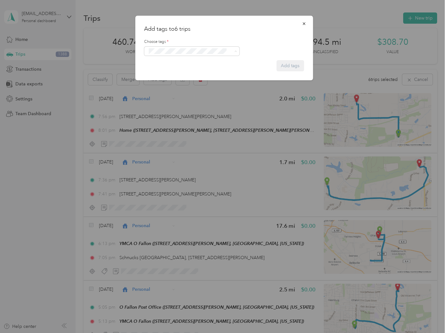
click at [166, 85] on span "1131 Mulliken" at bounding box center [165, 87] width 25 height 6
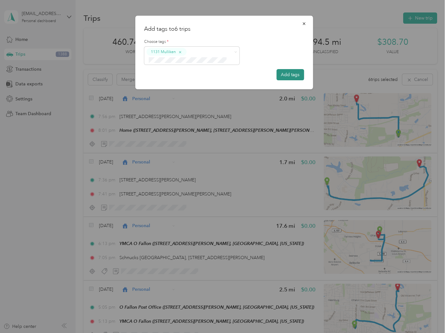
click at [285, 75] on button "Add tags" at bounding box center [290, 74] width 28 height 11
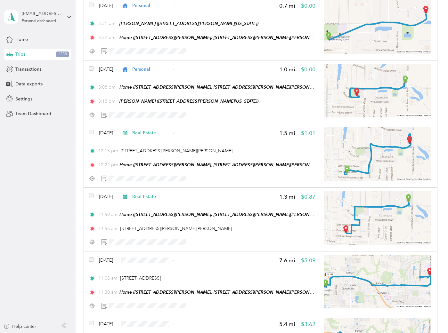
scroll to position [4735, 0]
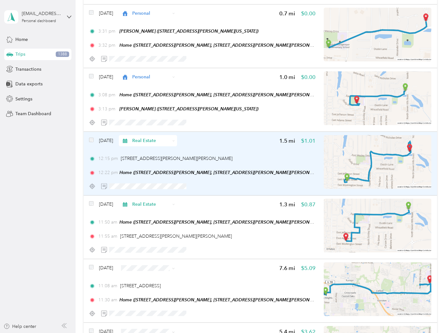
click at [212, 135] on div "Jan 11, 2024 Real Estate 1.5 mi $1.01 12:15 pm 303 E Adams St, O'Fallon, IL 622…" at bounding box center [202, 163] width 226 height 57
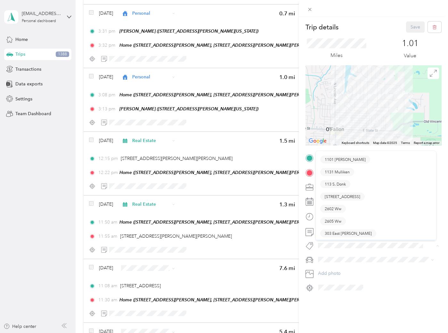
scroll to position [58, 0]
click at [331, 182] on span "303 East [PERSON_NAME]" at bounding box center [348, 185] width 47 height 6
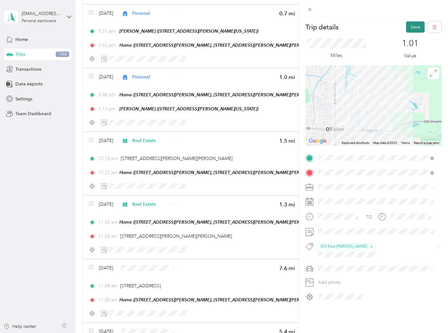
click at [413, 25] on button "Save" at bounding box center [415, 26] width 19 height 11
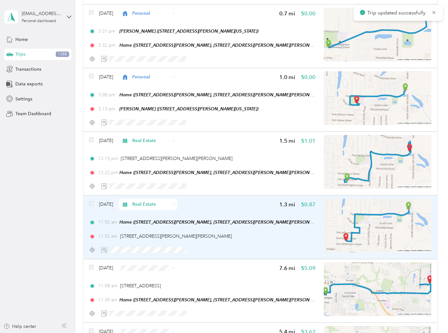
click at [286, 244] on div at bounding box center [202, 249] width 226 height 11
click at [254, 233] on div "11:55 am 303 E Adams St, O'Fallon, IL 62269, USA" at bounding box center [202, 236] width 226 height 7
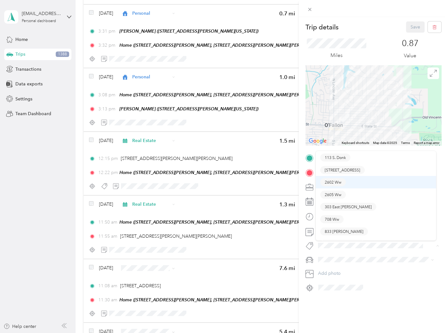
scroll to position [22, 0]
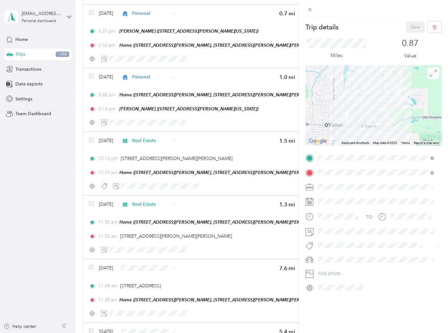
click at [344, 220] on span "303 East [PERSON_NAME]" at bounding box center [348, 221] width 47 height 6
click at [409, 26] on button "Save" at bounding box center [415, 26] width 19 height 11
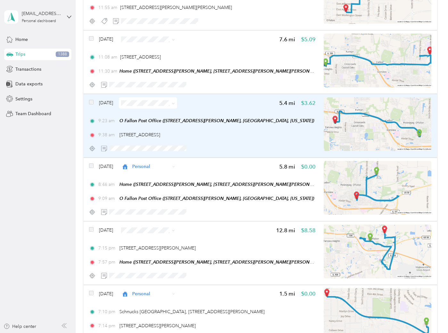
scroll to position [4984, 0]
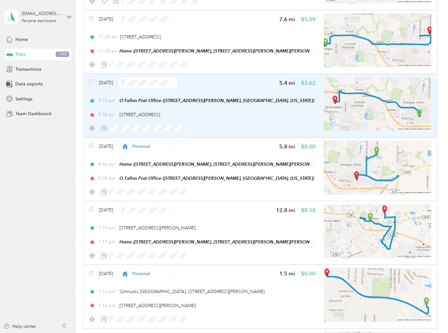
click at [236, 105] on div "Jan 11, 2024 5.4 mi $3.62 9:23 am O Fallon Post Office (1111 S Lincoln Ave, O'F…" at bounding box center [202, 105] width 226 height 57
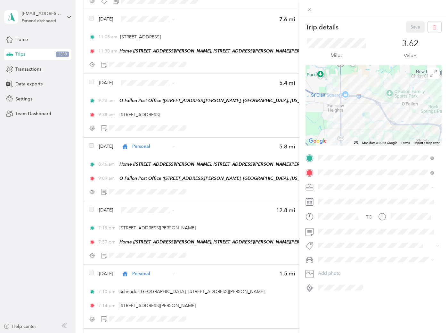
click at [338, 196] on li "113 S. Donk" at bounding box center [376, 192] width 120 height 12
click at [408, 28] on button "Save" at bounding box center [415, 26] width 19 height 11
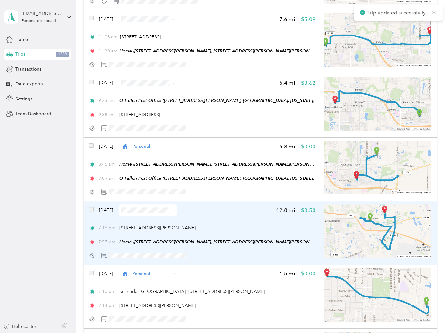
click at [233, 205] on div "Jan 10, 2024 12.8 mi $8.58 7:15 pm 510 W 5th St, O'Fallon, IL 62269, USA 7:57 p…" at bounding box center [202, 233] width 226 height 57
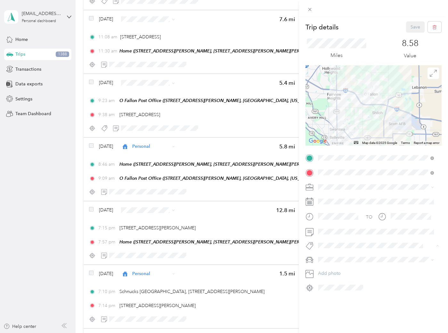
click at [349, 195] on div "113 S. Donk" at bounding box center [375, 194] width 111 height 8
click at [410, 27] on button "Save" at bounding box center [415, 26] width 19 height 11
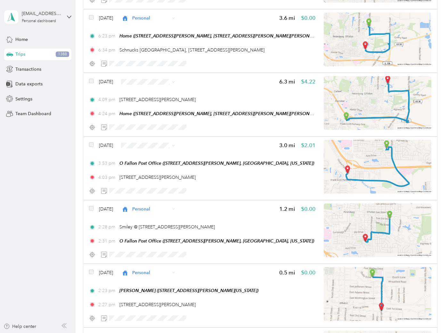
scroll to position [5304, 0]
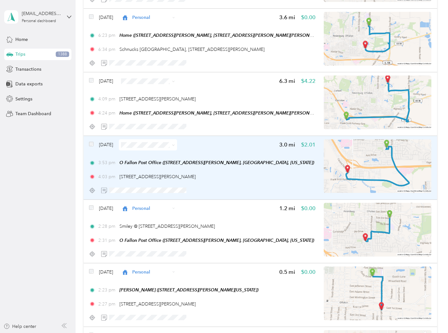
click at [236, 139] on div "Jan 10, 2024 3.0 mi $2.01" at bounding box center [202, 144] width 226 height 11
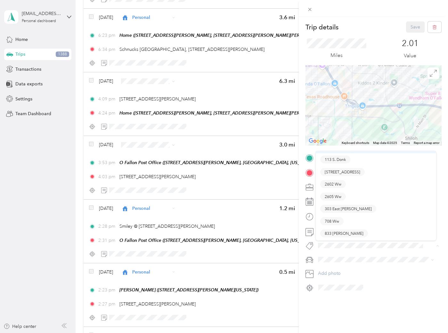
scroll to position [35, 0]
click at [339, 160] on li "113 S. Donk" at bounding box center [376, 159] width 120 height 12
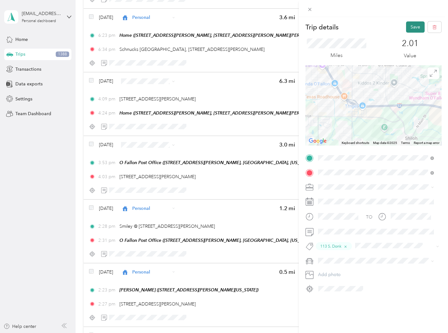
click at [406, 26] on button "Save" at bounding box center [415, 26] width 19 height 11
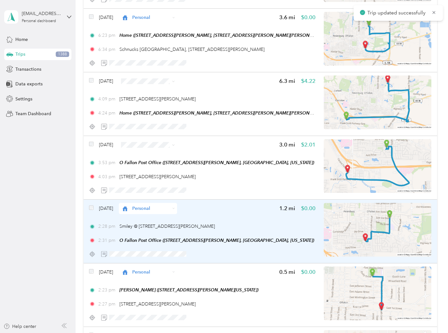
click at [221, 203] on div "Jan 10, 2024 Personal 1.2 mi $0.00 2:28 pm Smiley @ 3rd Street SB, O'Fallon, IL…" at bounding box center [202, 231] width 226 height 57
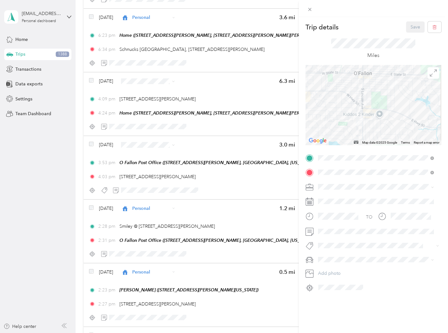
click at [343, 195] on button "113 S. Donk" at bounding box center [335, 193] width 30 height 8
click at [409, 26] on button "Save" at bounding box center [415, 26] width 19 height 11
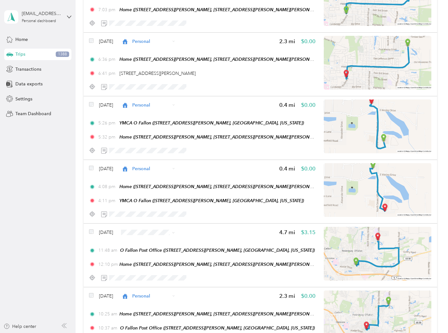
scroll to position [5944, 0]
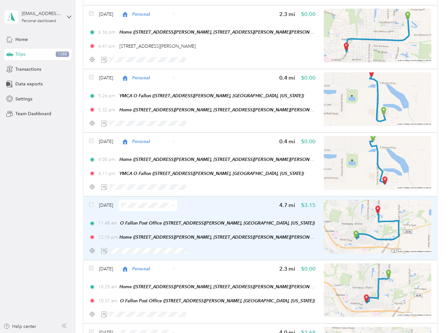
click at [229, 200] on div "Jan 8, 2024 4.7 mi $3.15" at bounding box center [202, 205] width 226 height 11
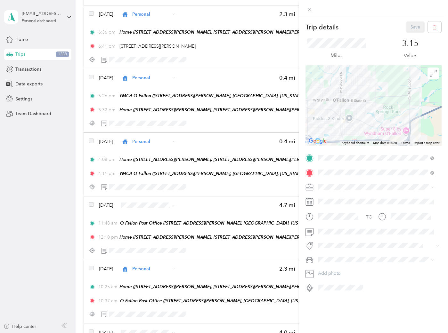
click at [337, 194] on span "113 S. Donk" at bounding box center [335, 194] width 21 height 6
click at [407, 29] on button "Save" at bounding box center [415, 26] width 19 height 11
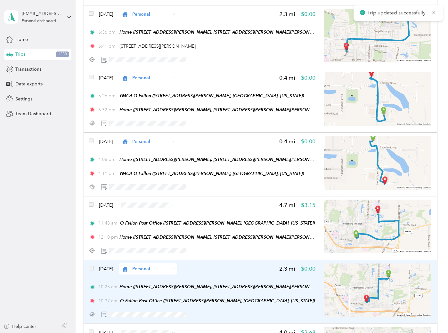
click at [219, 263] on div "Jan 8, 2024 Personal 2.3 mi $0.00 10:25 am Home (932 Saint Nicholas Drive, 932 …" at bounding box center [202, 291] width 226 height 57
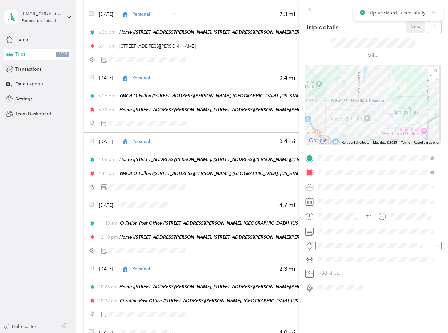
click at [325, 249] on span at bounding box center [378, 245] width 125 height 9
click at [344, 194] on span "113 S. Donk" at bounding box center [335, 194] width 21 height 6
click at [408, 25] on button "Save" at bounding box center [415, 26] width 19 height 11
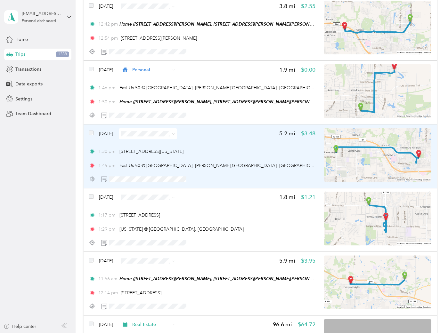
scroll to position [6336, 0]
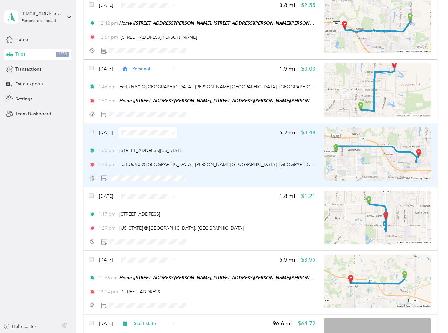
click at [246, 147] on div "1:30 pm 6104 N Illinois St, Fairview Heights, IL 62208, USA 1:45 pm East Us-50 …" at bounding box center [202, 157] width 226 height 21
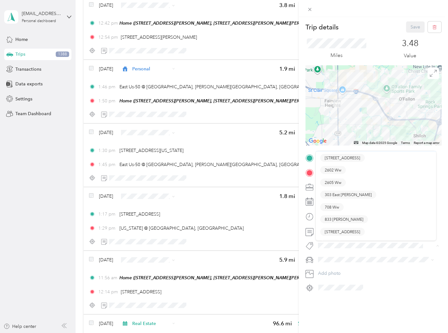
scroll to position [58, 0]
click at [349, 185] on span "303 East [PERSON_NAME]" at bounding box center [348, 184] width 47 height 6
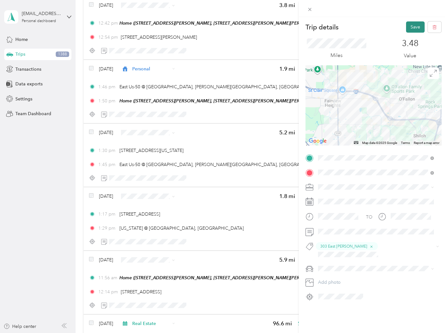
click at [406, 29] on button "Save" at bounding box center [415, 26] width 19 height 11
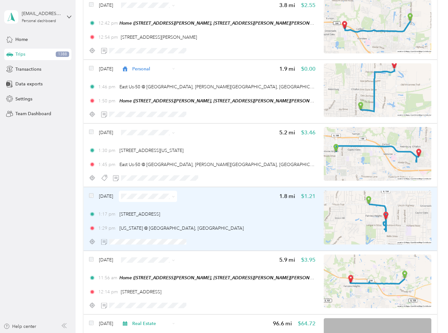
click at [263, 211] on div "1:17 pm 1 Market Pl, Fairview Heights, IL 62208, USA 1:29 pm Illinois @ Lowes P…" at bounding box center [202, 221] width 226 height 21
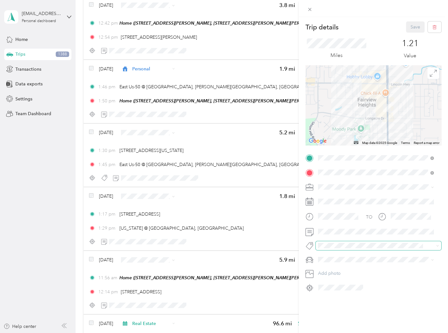
click at [334, 242] on span at bounding box center [373, 245] width 115 height 7
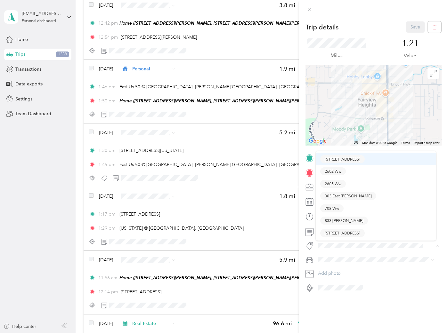
scroll to position [58, 0]
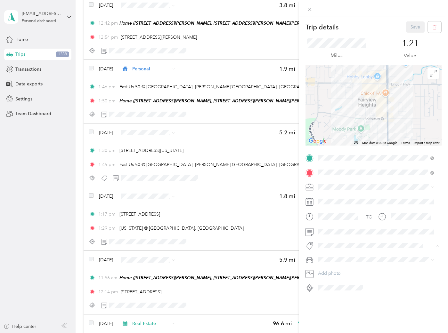
click at [346, 186] on button "303 East [PERSON_NAME]" at bounding box center [348, 185] width 56 height 8
click at [406, 28] on button "Save" at bounding box center [415, 26] width 19 height 11
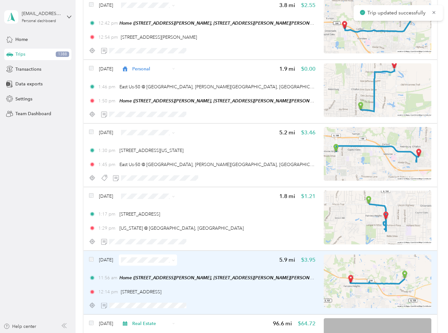
click at [275, 289] on div "12:14 pm 1 Market Pl, Fairview Heights, IL 62208, USA" at bounding box center [202, 292] width 226 height 7
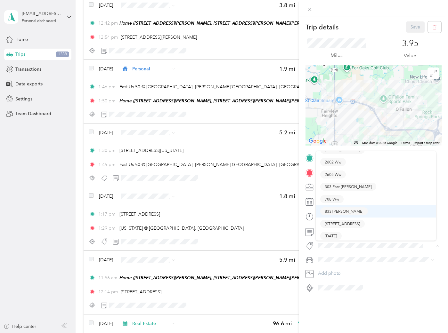
scroll to position [58, 0]
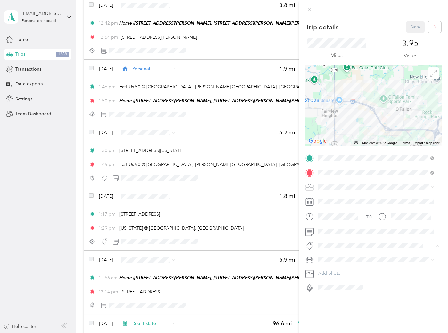
click at [345, 186] on span "303 East [PERSON_NAME]" at bounding box center [348, 186] width 47 height 6
click at [408, 28] on button "Save" at bounding box center [415, 26] width 19 height 11
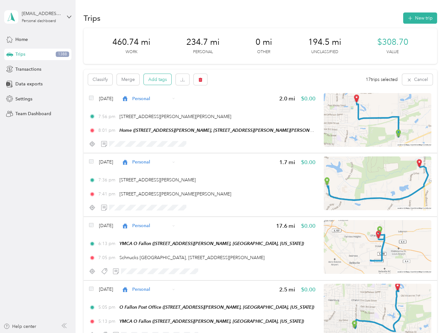
click at [156, 80] on button "Add tags" at bounding box center [158, 79] width 28 height 11
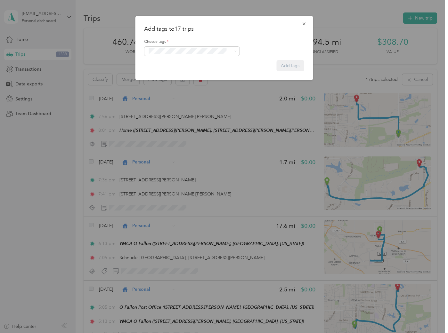
click at [158, 63] on span "105 [PERSON_NAME]" at bounding box center [172, 61] width 39 height 6
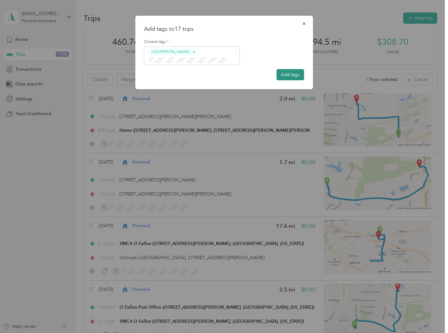
click at [294, 73] on button "Add tags" at bounding box center [290, 74] width 28 height 11
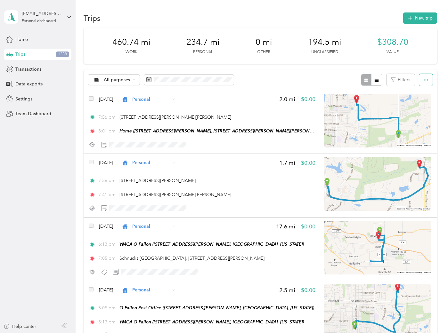
click at [423, 75] on button "button" at bounding box center [425, 80] width 13 height 12
click at [419, 104] on span "Export" at bounding box center [414, 102] width 13 height 5
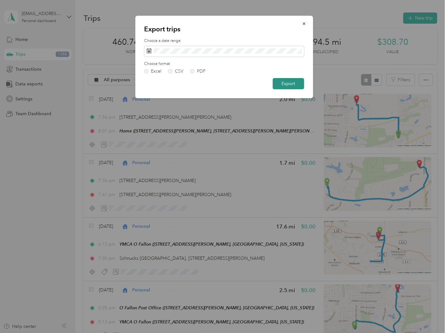
click at [288, 85] on button "Export" at bounding box center [287, 83] width 31 height 11
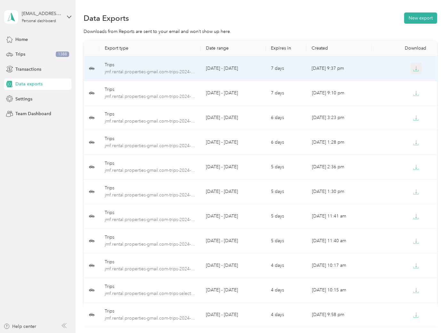
click at [413, 67] on icon "button" at bounding box center [416, 69] width 6 height 6
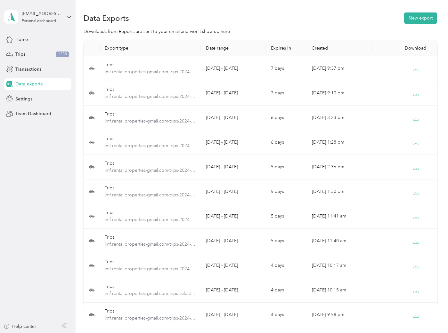
click at [208, 16] on div "Data Exports New export" at bounding box center [260, 17] width 353 height 13
